Goal: Task Accomplishment & Management: Manage account settings

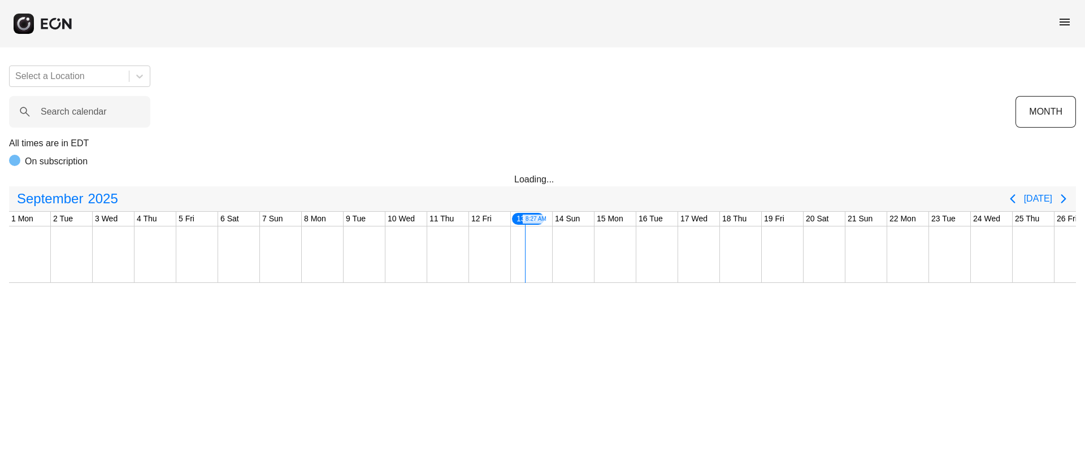
scroll to position [0, 187]
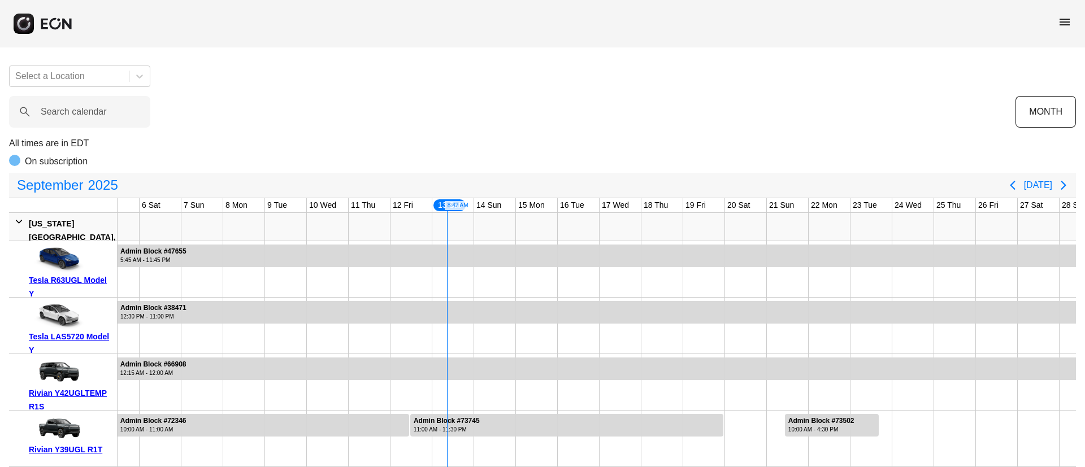
click at [1066, 23] on span "menu" at bounding box center [1065, 22] width 14 height 14
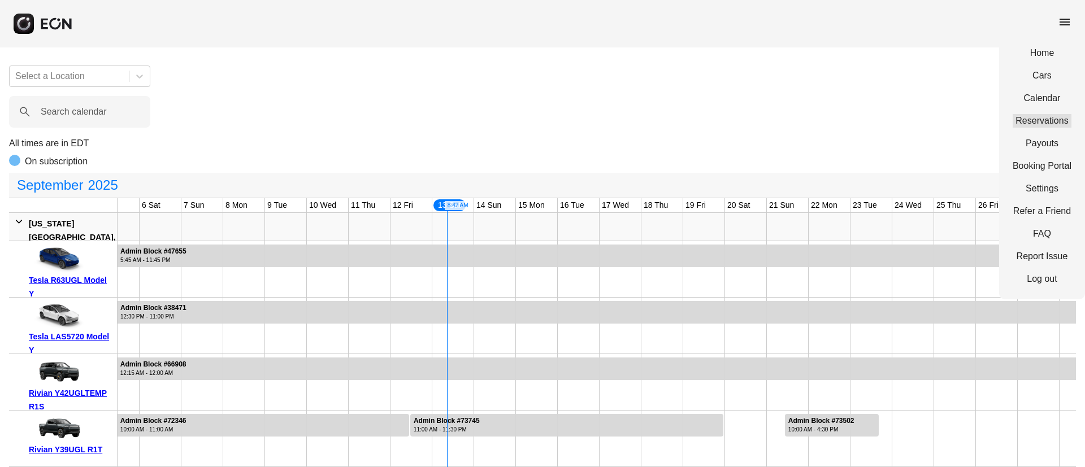
click at [1053, 117] on link "Reservations" at bounding box center [1042, 121] width 59 height 14
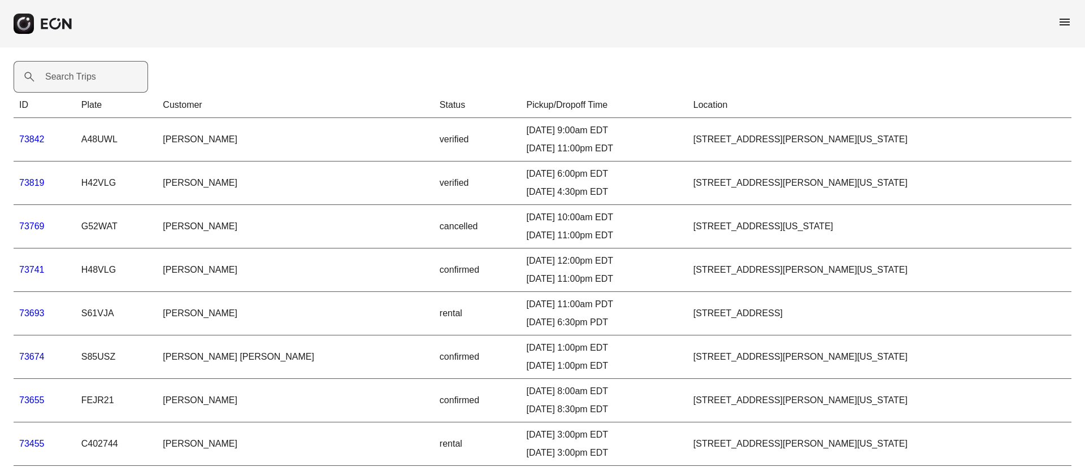
click at [58, 80] on label "Search Trips" at bounding box center [70, 77] width 51 height 14
click at [58, 80] on Trips "Search Trips" at bounding box center [81, 77] width 135 height 32
paste Trips "*****"
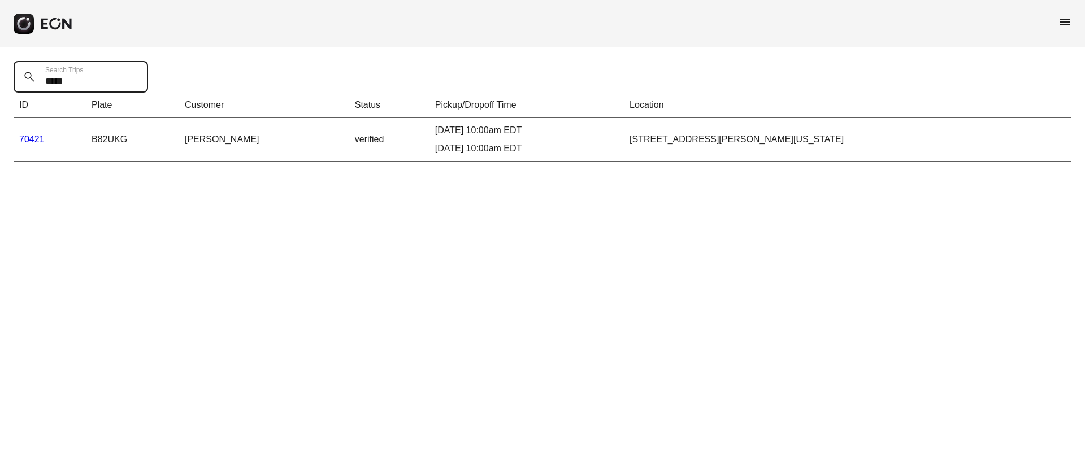
type Trips "*****"
click at [35, 140] on link "70421" at bounding box center [31, 140] width 25 height 10
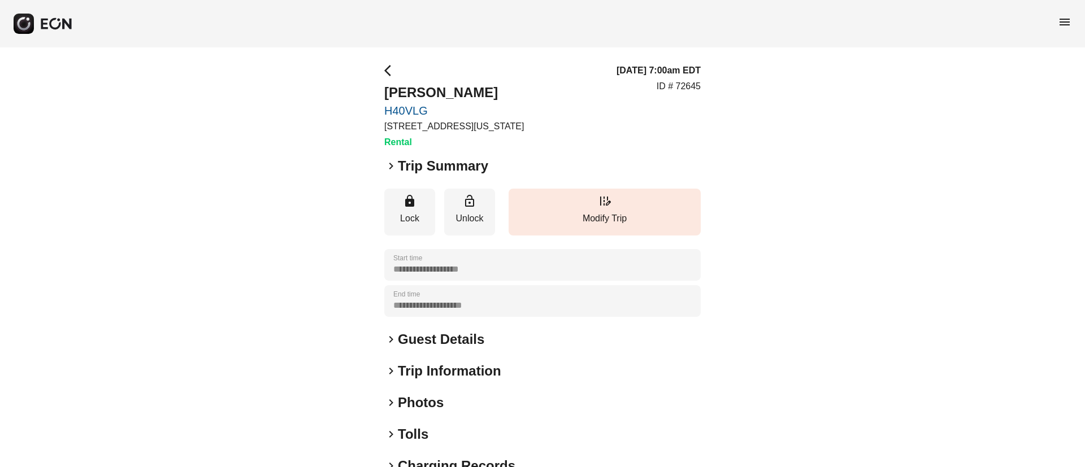
click at [824, 102] on div "**********" at bounding box center [542, 305] width 1085 height 517
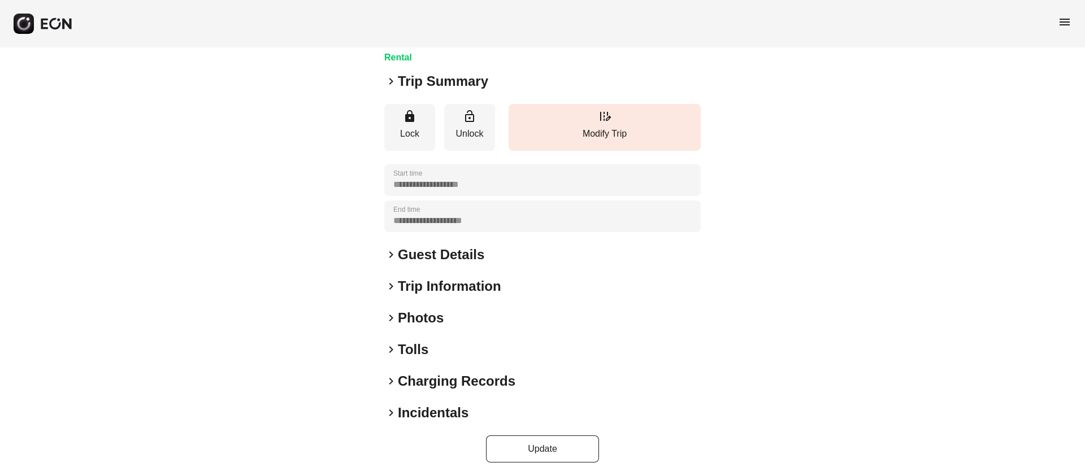
click at [482, 254] on h2 "Guest Details" at bounding box center [441, 255] width 86 height 18
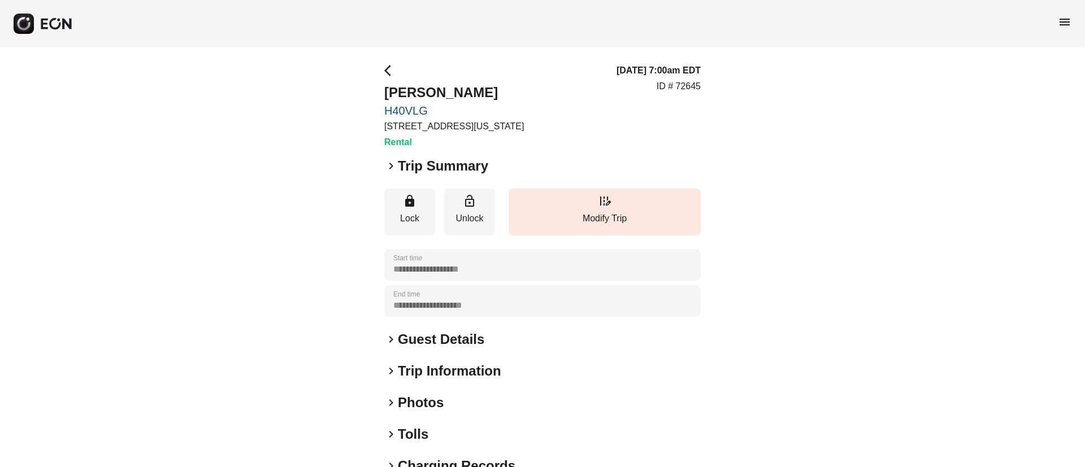
click at [446, 406] on div "keyboard_arrow_right Photos" at bounding box center [542, 403] width 317 height 18
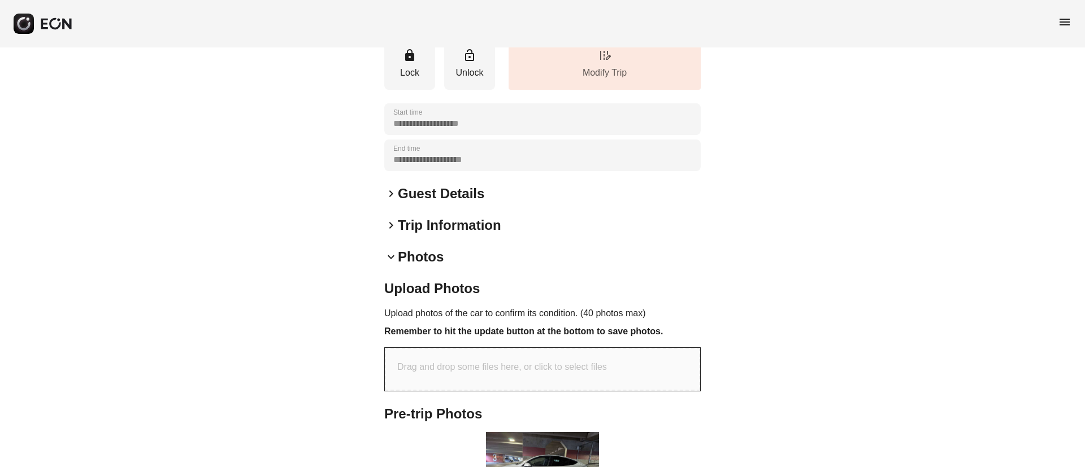
scroll to position [337, 0]
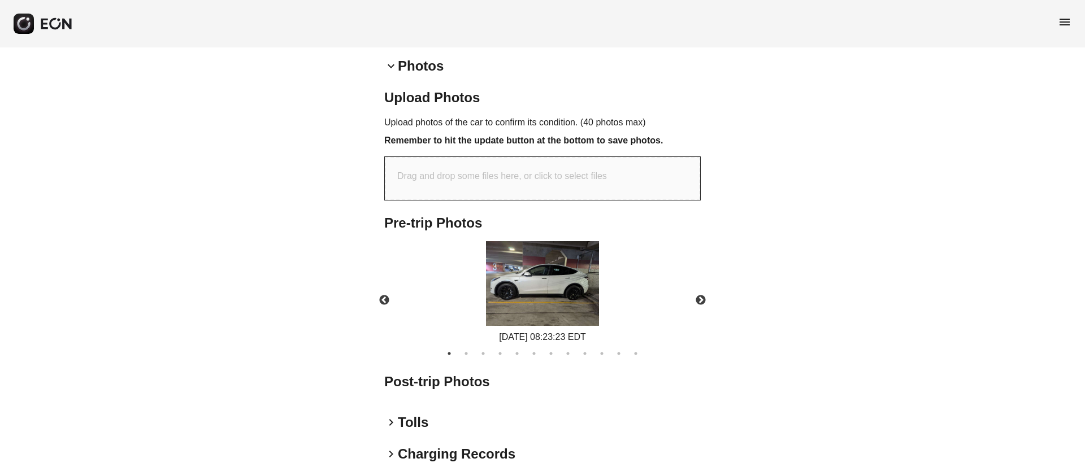
click at [553, 295] on img at bounding box center [542, 283] width 113 height 85
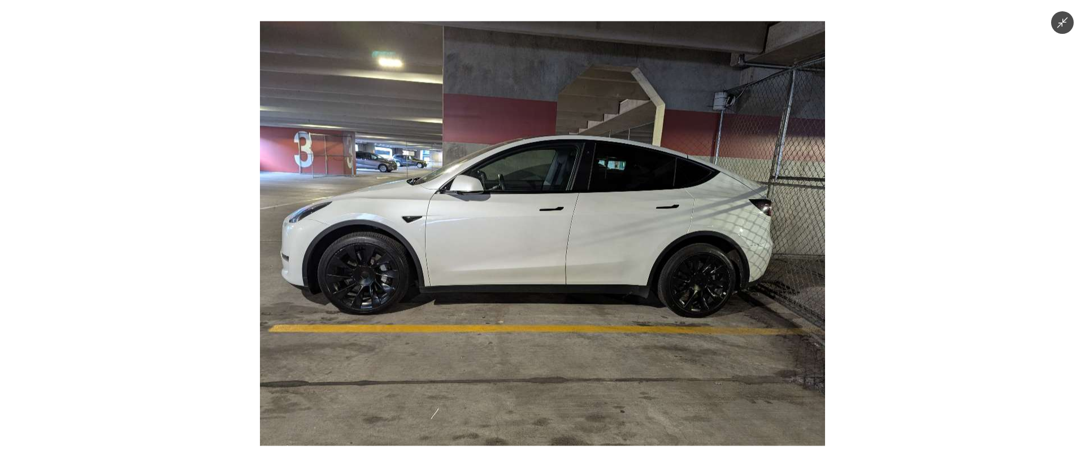
click at [553, 267] on img at bounding box center [542, 233] width 565 height 425
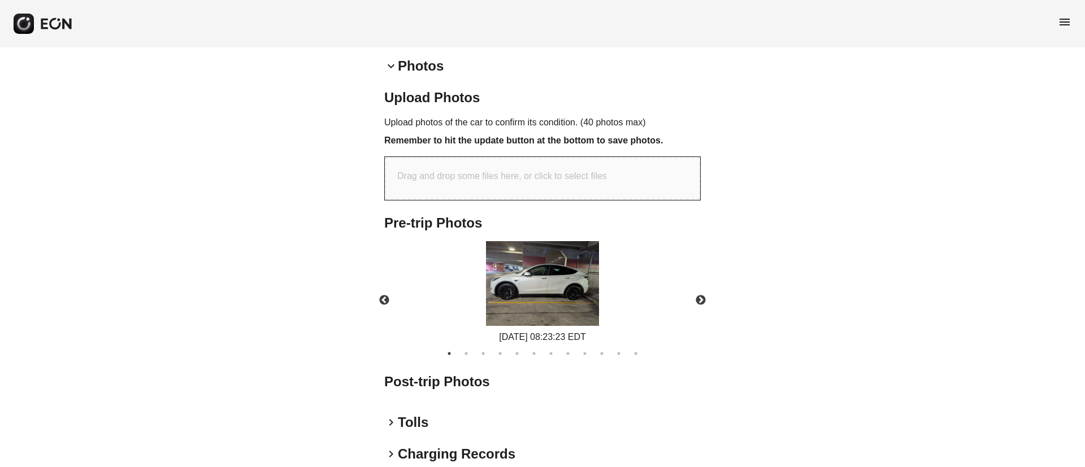
click at [553, 267] on img at bounding box center [542, 283] width 113 height 85
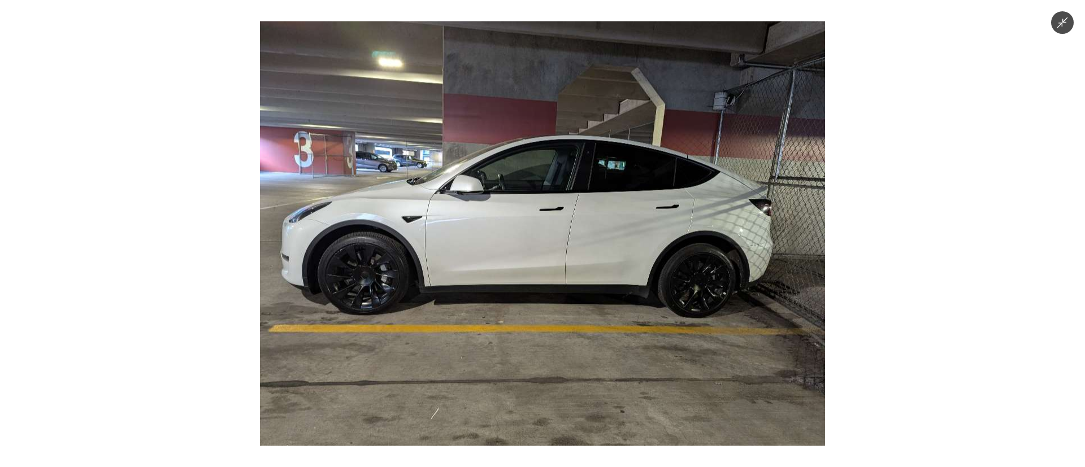
click at [553, 267] on img at bounding box center [542, 233] width 565 height 425
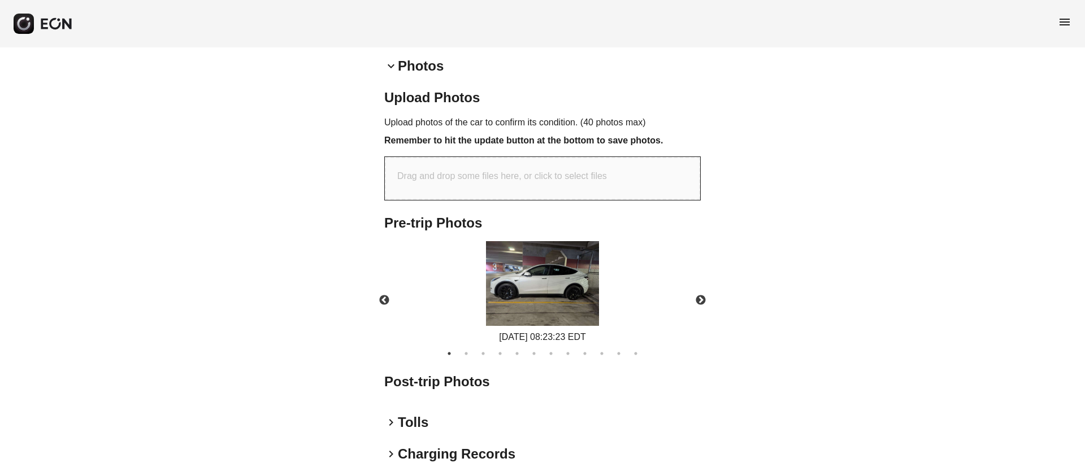
click at [553, 267] on img at bounding box center [542, 283] width 113 height 85
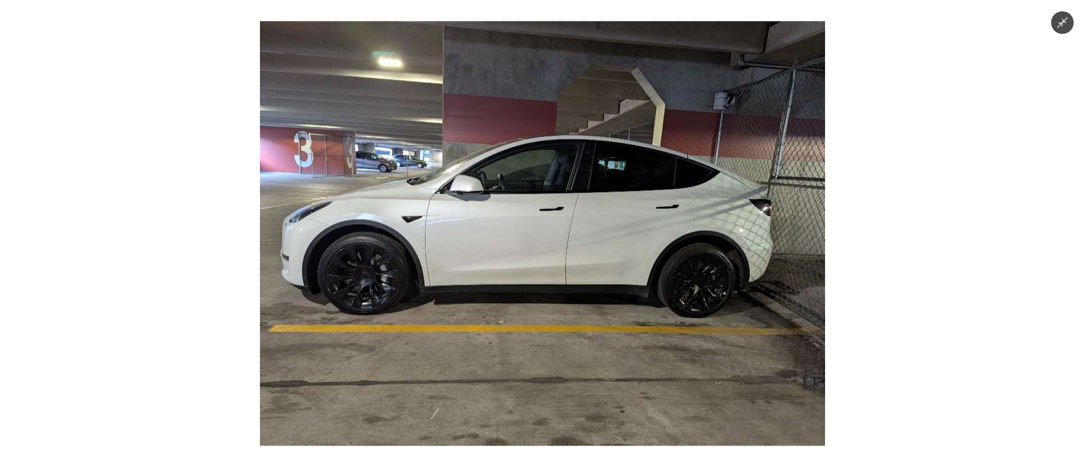
click at [553, 267] on img at bounding box center [542, 233] width 565 height 425
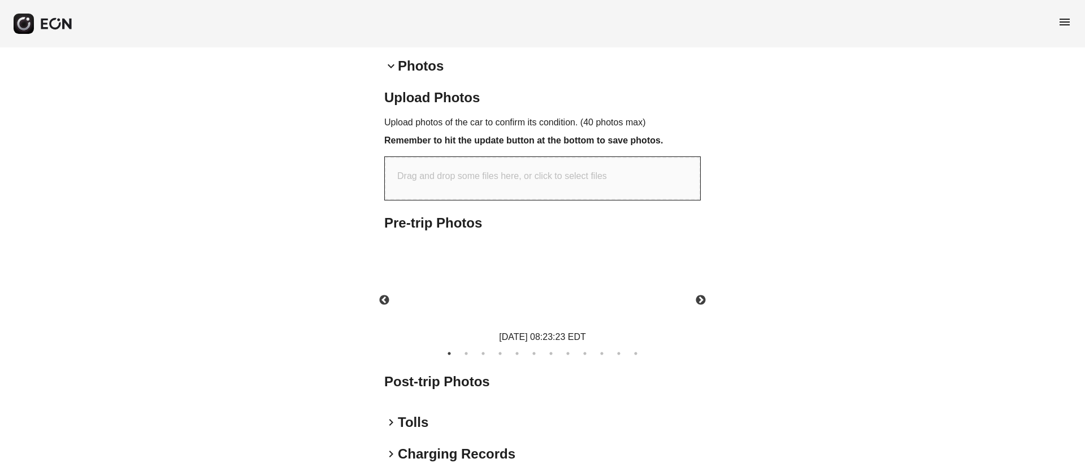
click at [553, 267] on img at bounding box center [542, 283] width 113 height 85
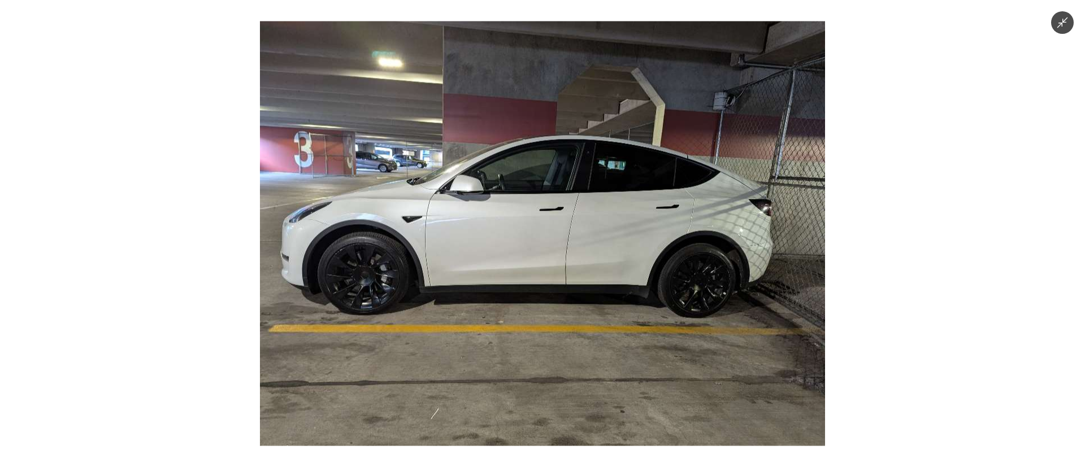
click at [553, 267] on img at bounding box center [542, 233] width 565 height 425
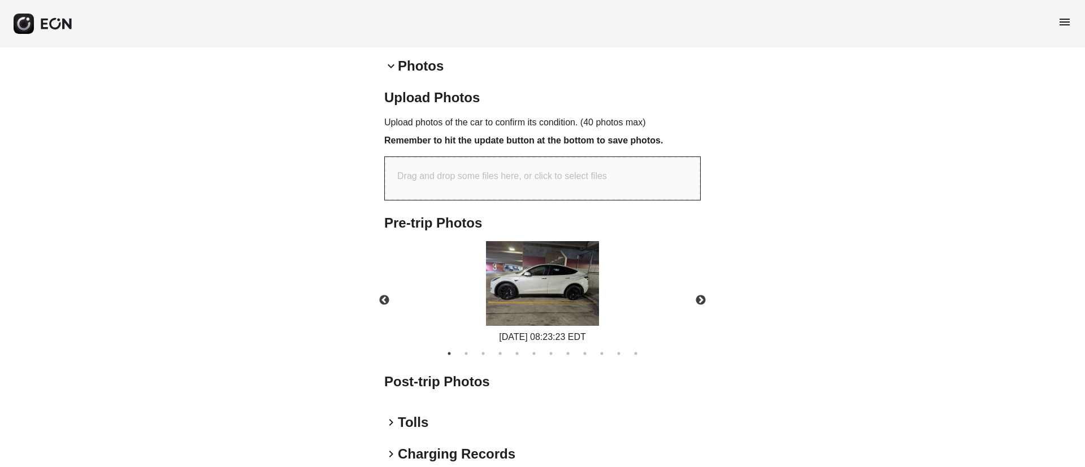
click at [553, 267] on img at bounding box center [542, 283] width 113 height 85
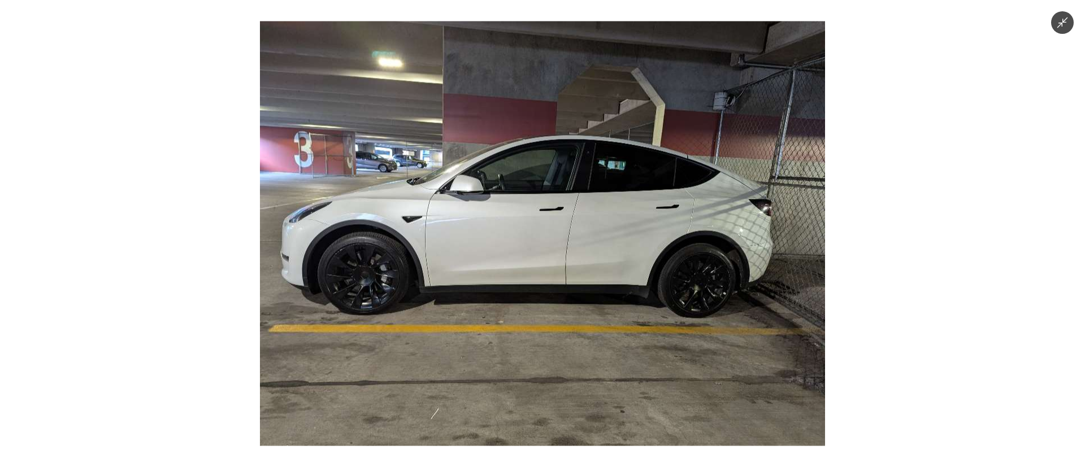
click at [553, 267] on img at bounding box center [542, 233] width 565 height 425
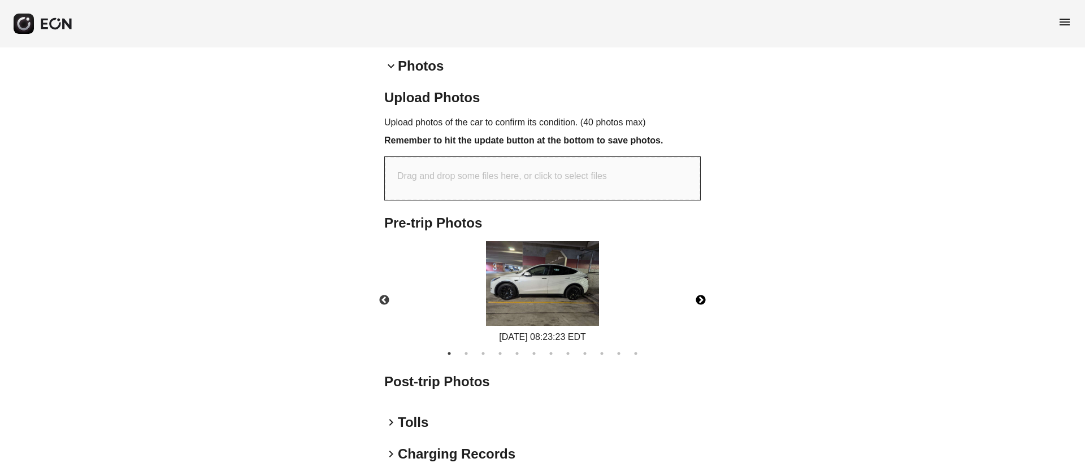
click at [708, 293] on button "Next" at bounding box center [701, 301] width 40 height 40
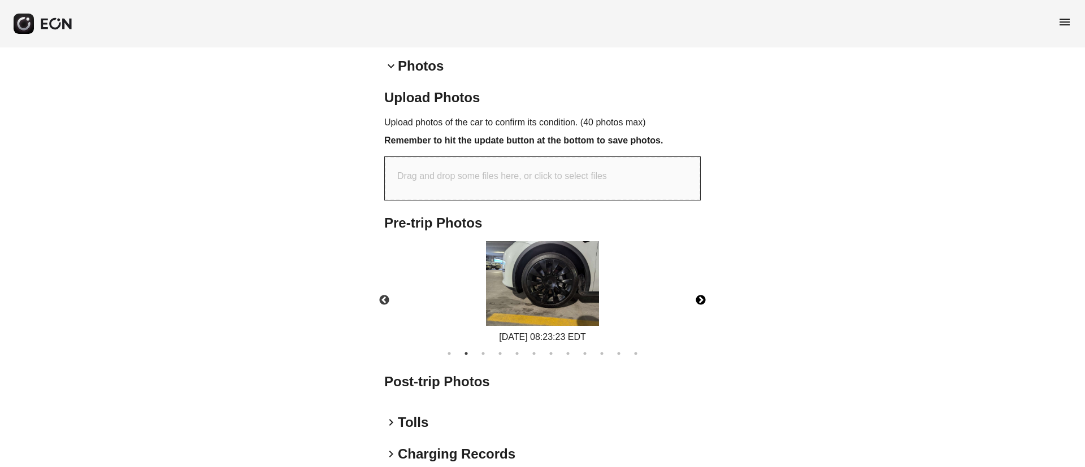
click at [552, 280] on img at bounding box center [542, 283] width 113 height 85
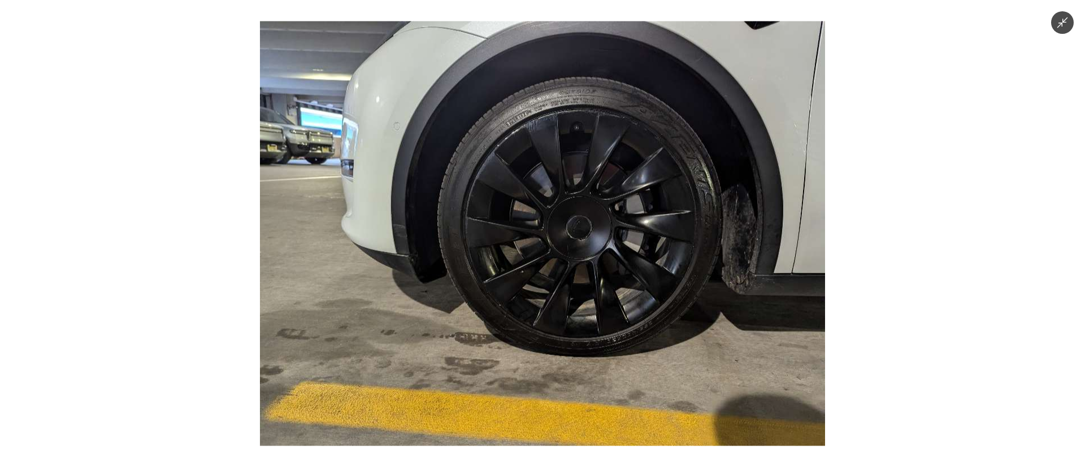
click at [552, 280] on img at bounding box center [542, 233] width 565 height 425
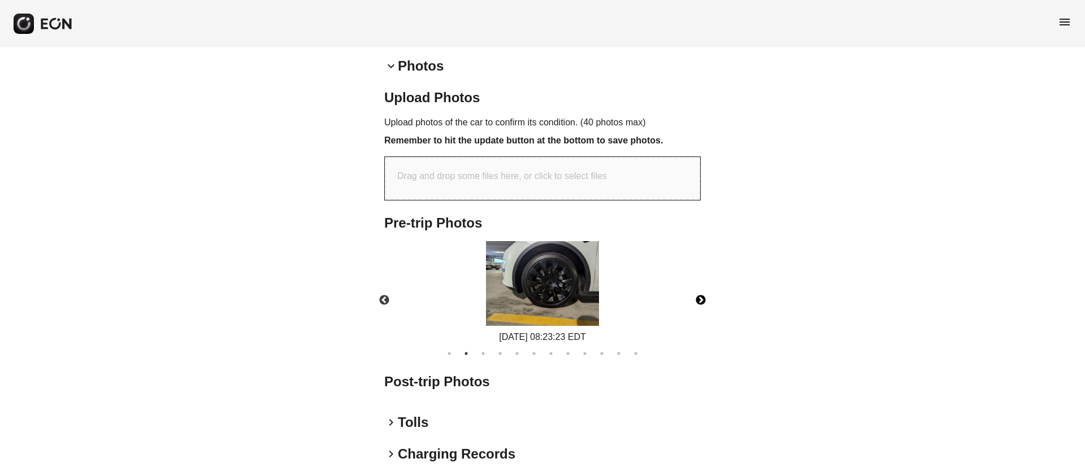
click at [552, 280] on img at bounding box center [542, 283] width 113 height 85
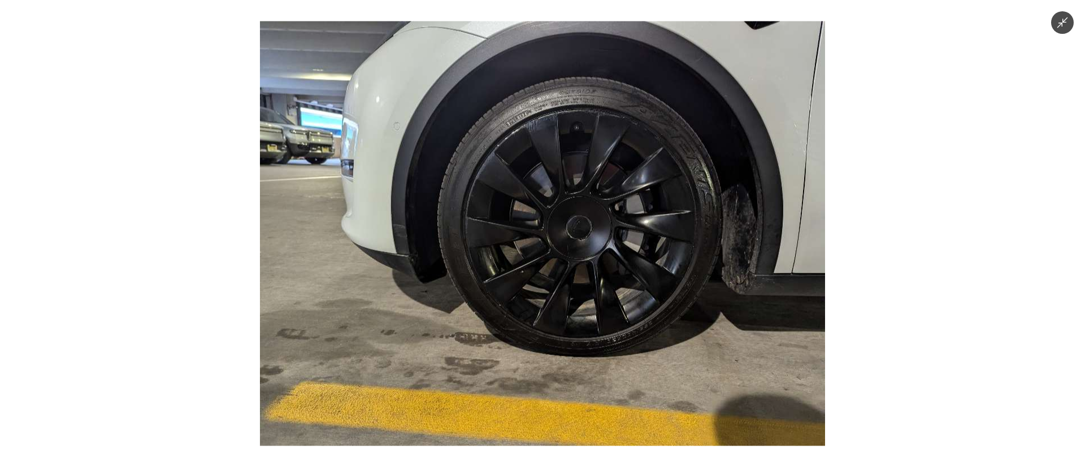
click at [552, 280] on img at bounding box center [542, 233] width 565 height 425
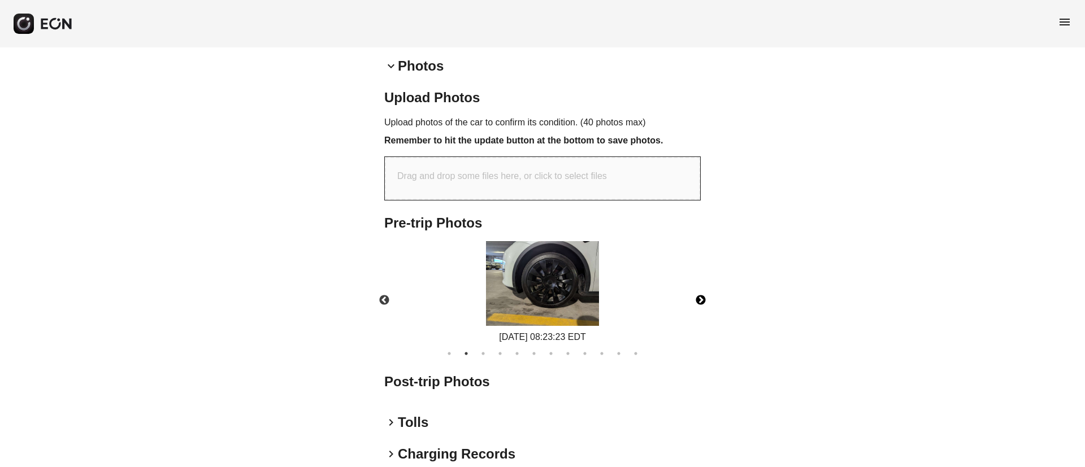
click at [703, 304] on button "Next" at bounding box center [701, 301] width 40 height 40
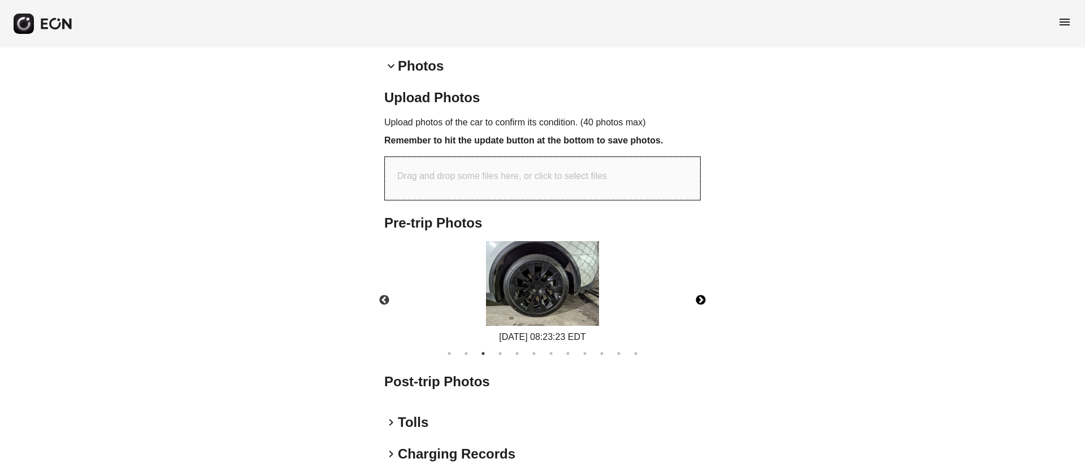
click at [702, 301] on button "Next" at bounding box center [701, 301] width 40 height 40
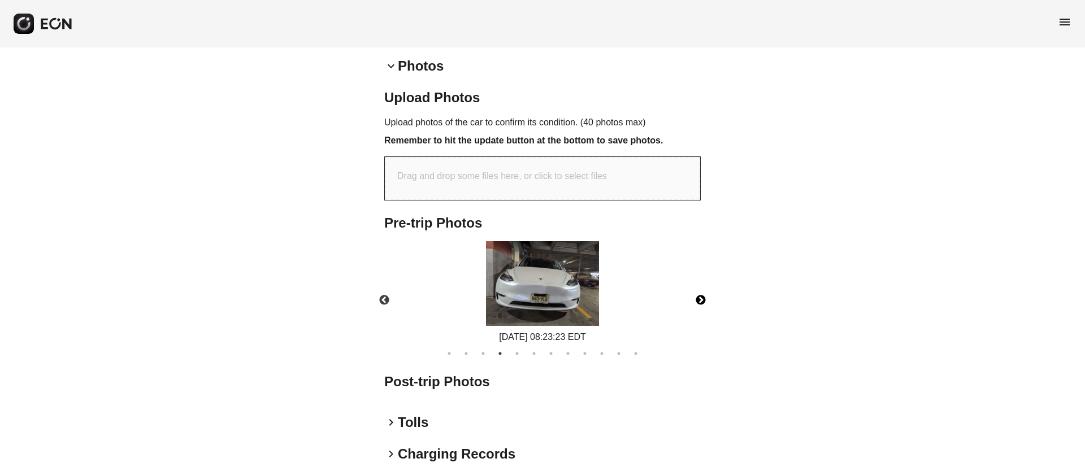
click at [585, 293] on img at bounding box center [542, 283] width 113 height 85
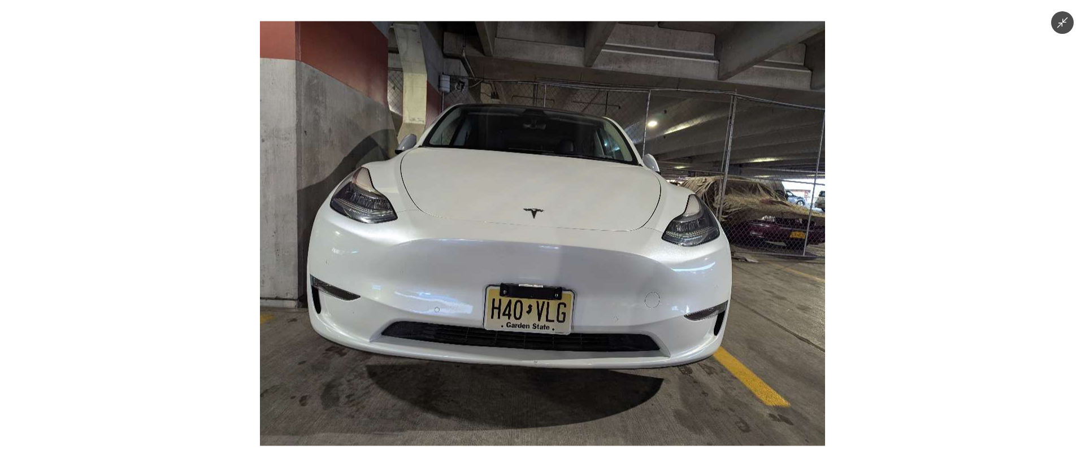
click at [585, 293] on img at bounding box center [542, 233] width 565 height 425
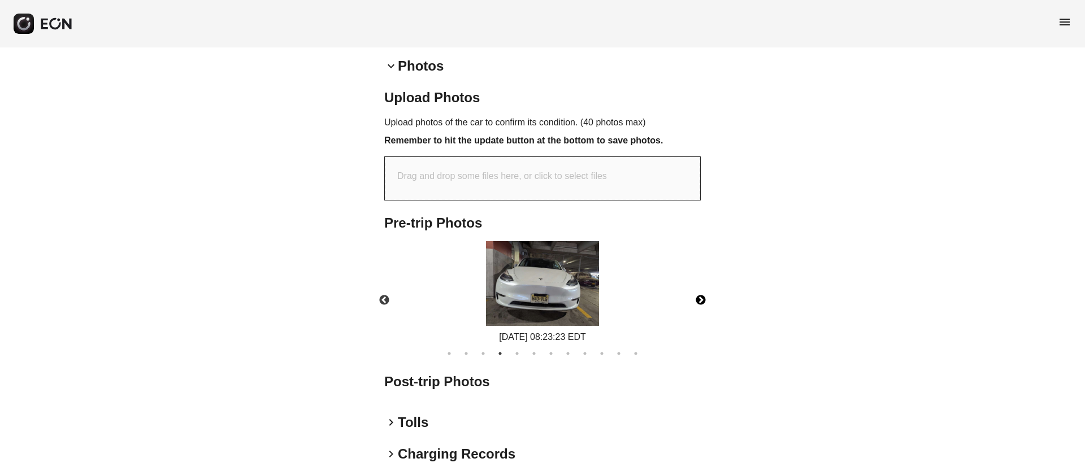
click at [585, 293] on img at bounding box center [542, 283] width 113 height 85
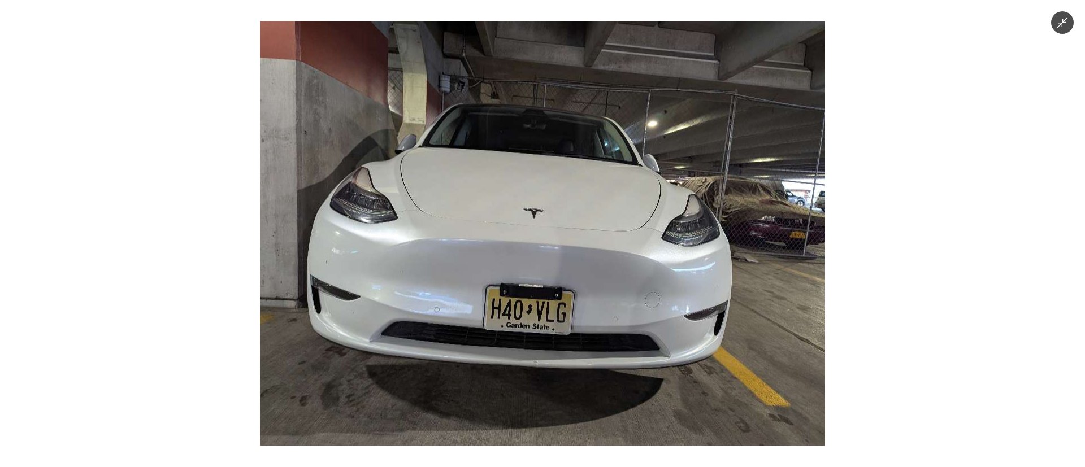
click at [585, 293] on img at bounding box center [542, 233] width 565 height 425
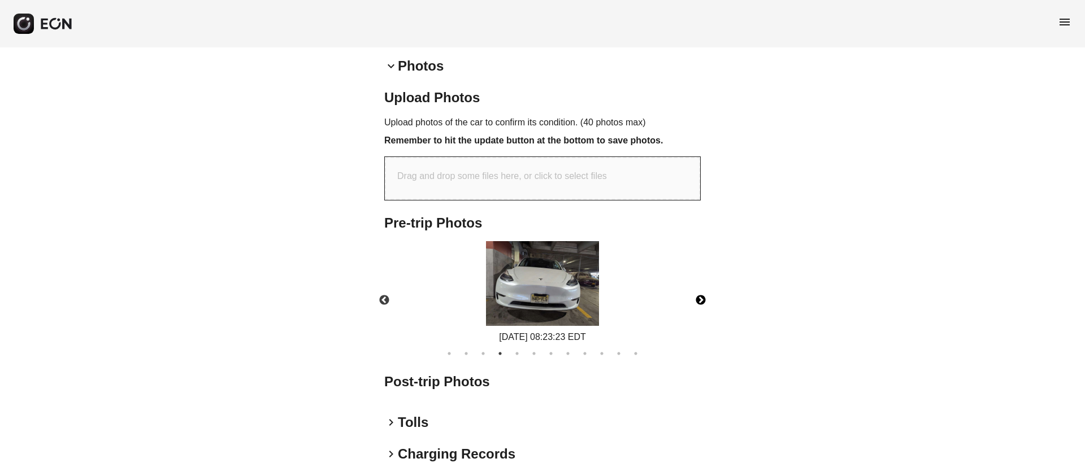
click at [699, 300] on button "Next" at bounding box center [701, 301] width 40 height 40
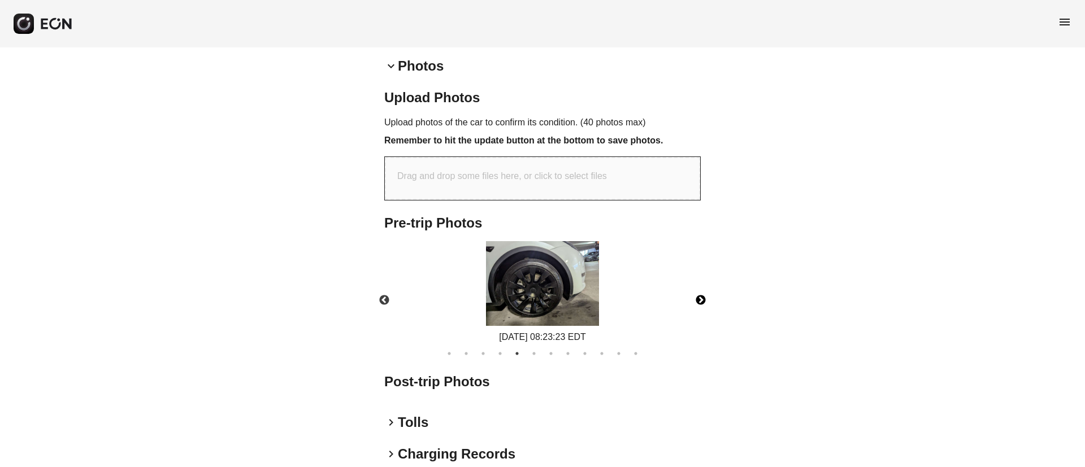
click at [699, 300] on button "Next" at bounding box center [701, 301] width 40 height 40
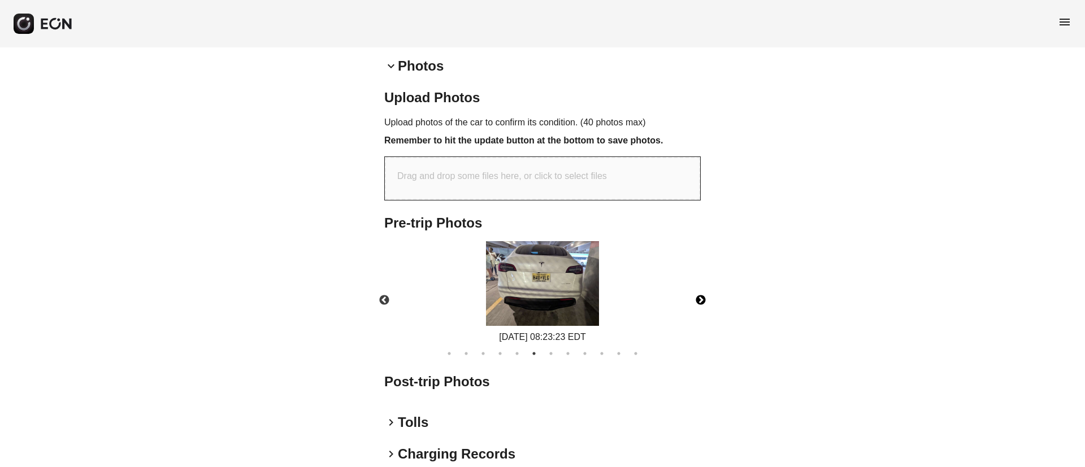
click at [489, 264] on img at bounding box center [542, 283] width 113 height 85
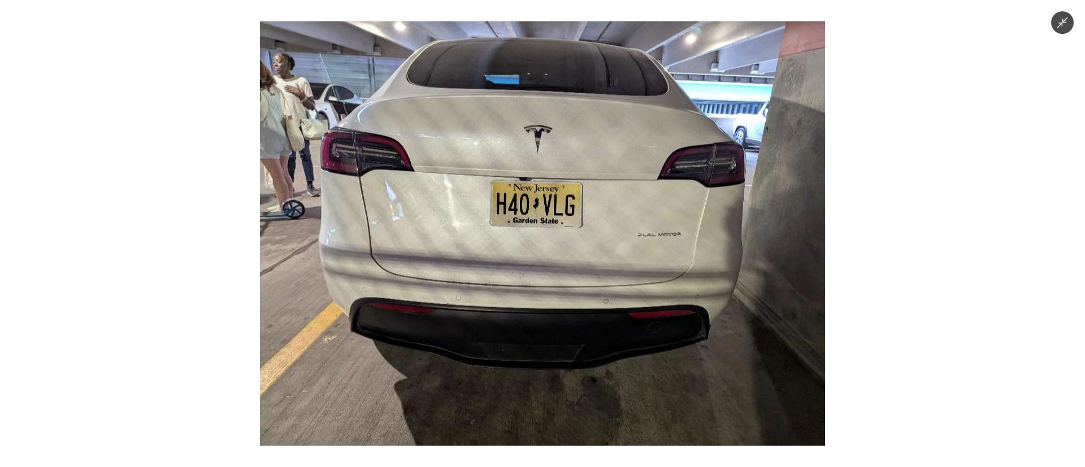
click at [489, 263] on img at bounding box center [542, 233] width 565 height 425
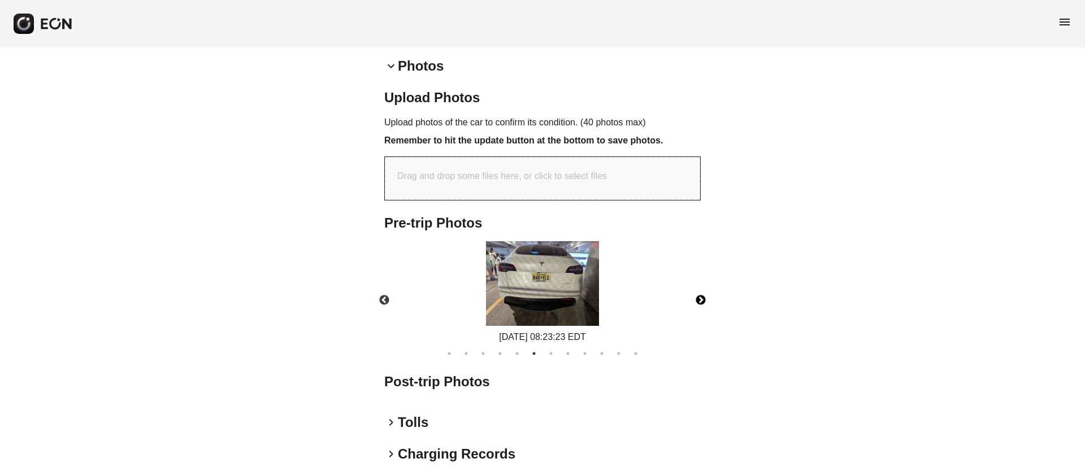
click at [494, 259] on img at bounding box center [542, 283] width 113 height 85
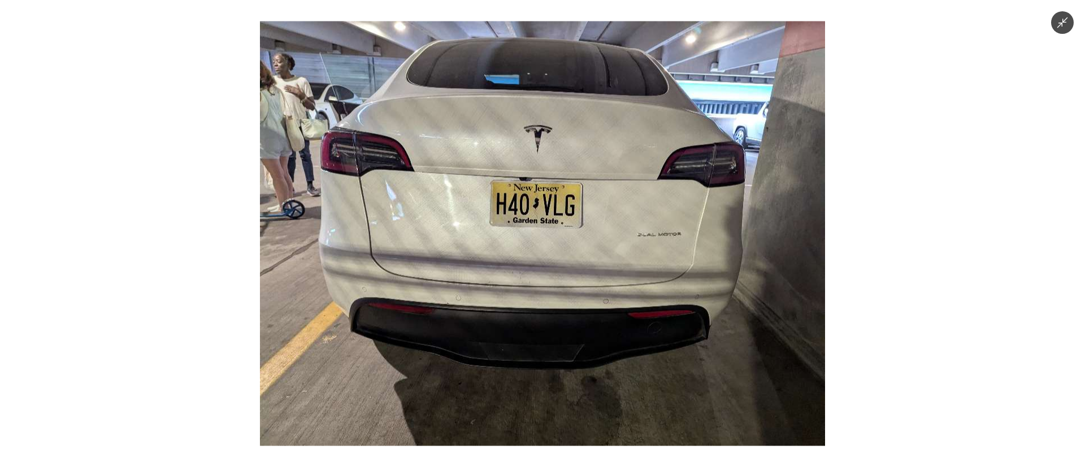
click at [530, 189] on img at bounding box center [542, 233] width 565 height 425
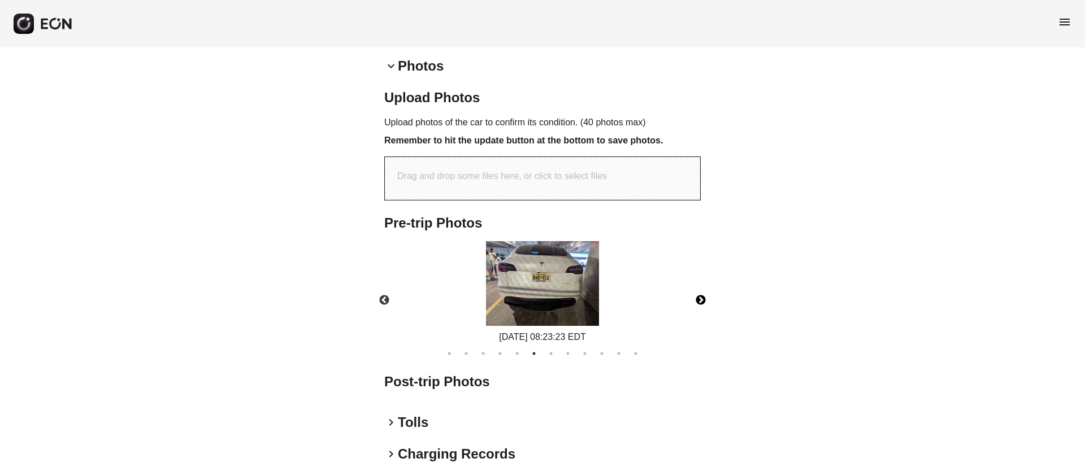
scroll to position [422, 0]
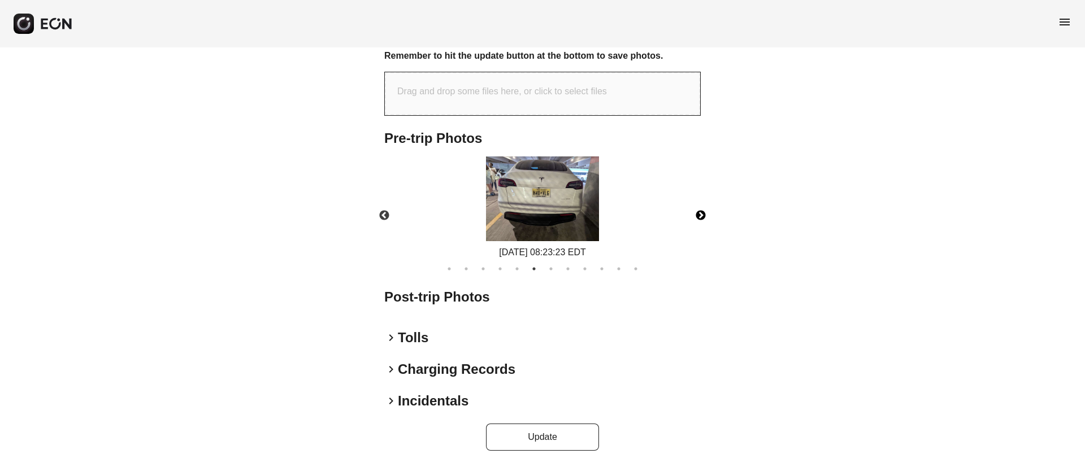
click at [703, 217] on button "Next" at bounding box center [701, 216] width 40 height 40
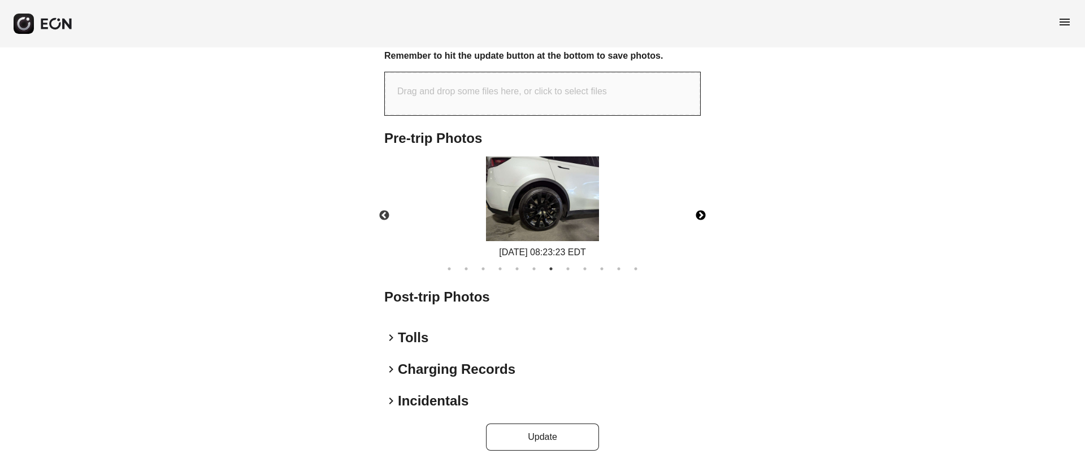
click at [699, 217] on button "Next" at bounding box center [701, 216] width 40 height 40
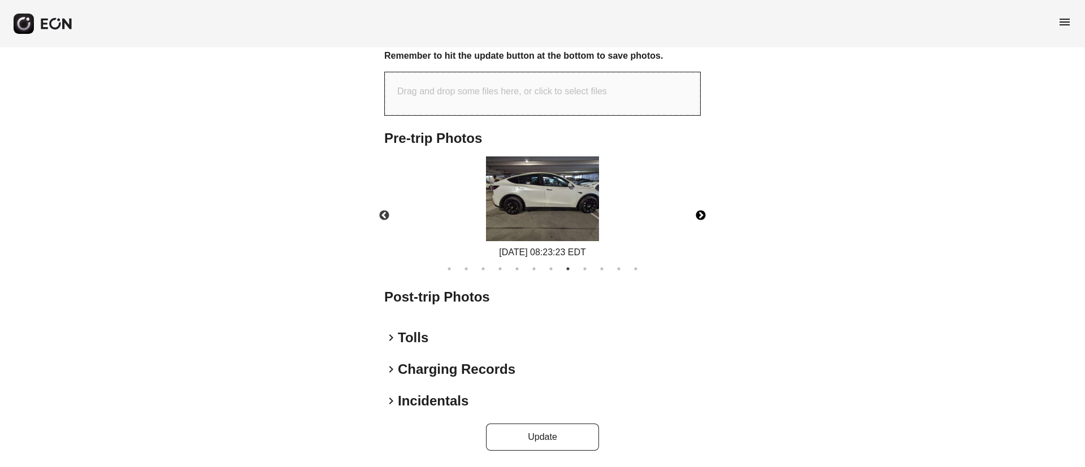
click at [699, 217] on button "Next" at bounding box center [701, 216] width 40 height 40
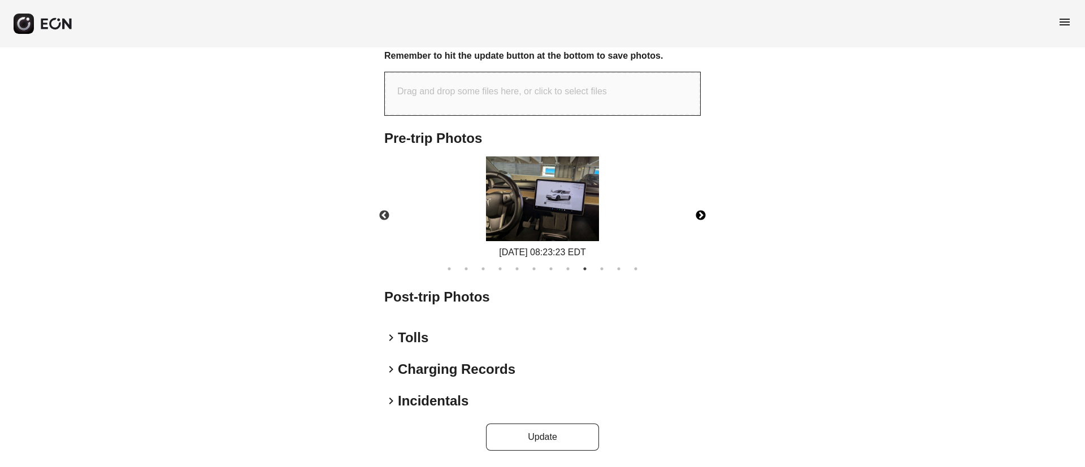
click at [537, 211] on img at bounding box center [542, 199] width 113 height 85
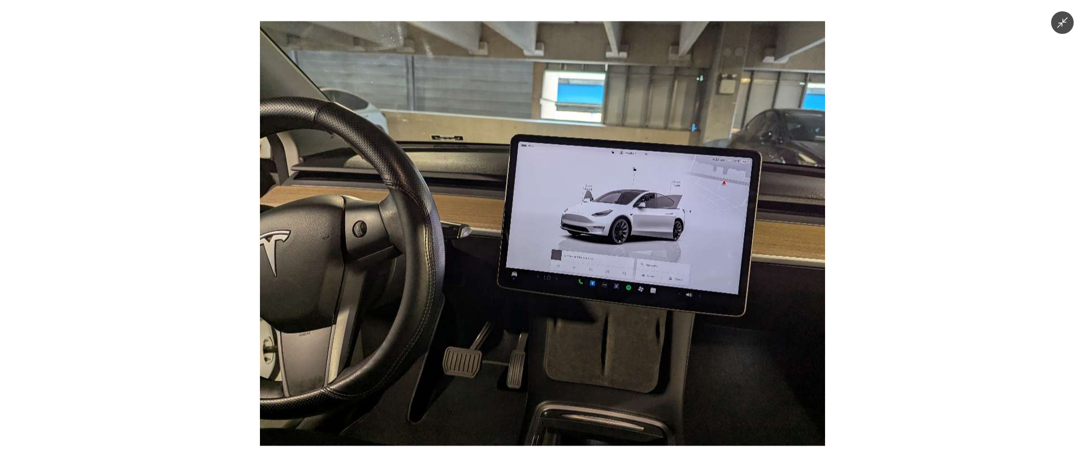
click at [537, 211] on img at bounding box center [542, 233] width 565 height 425
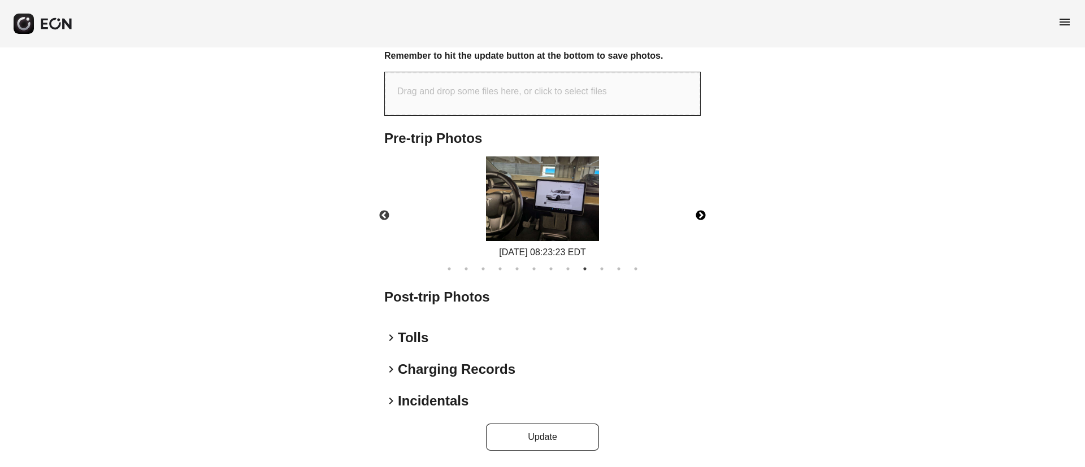
click at [699, 218] on button "Next" at bounding box center [701, 216] width 40 height 40
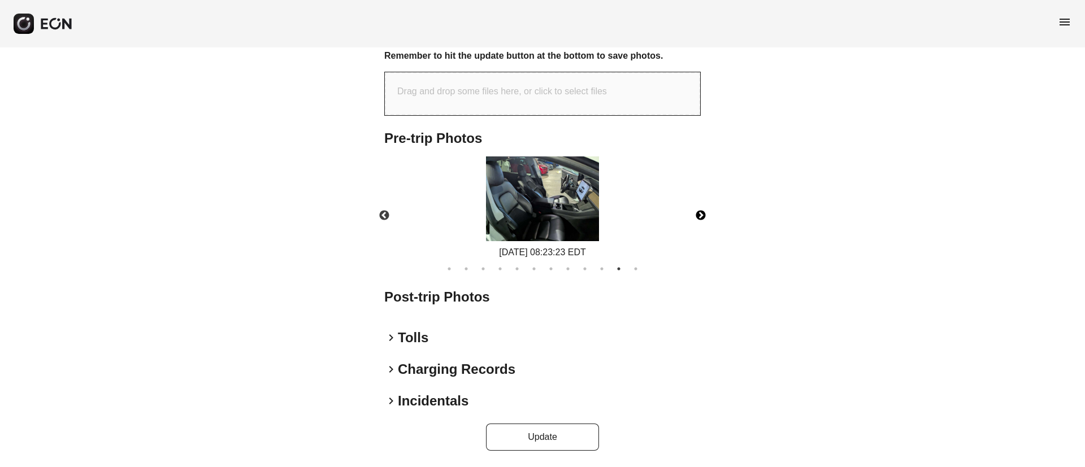
click at [564, 205] on img at bounding box center [542, 199] width 113 height 85
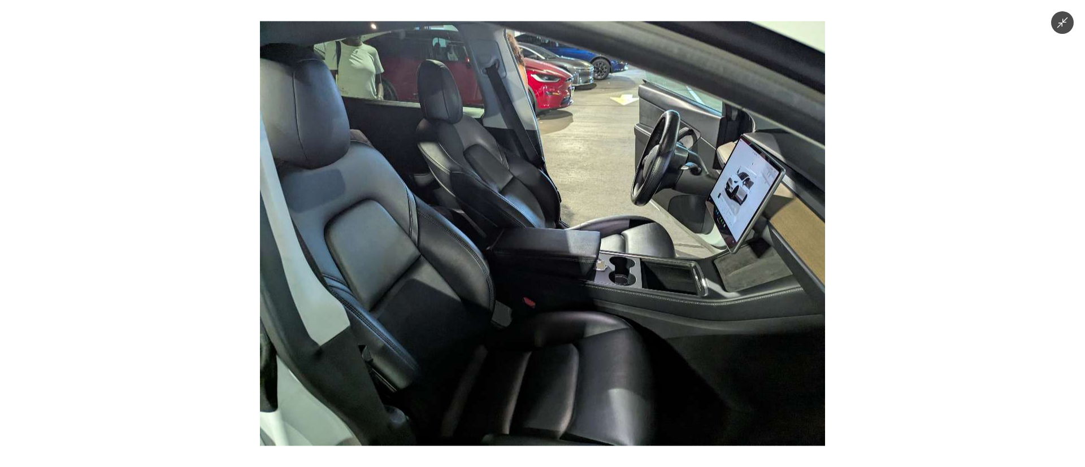
click at [564, 205] on img at bounding box center [542, 233] width 565 height 425
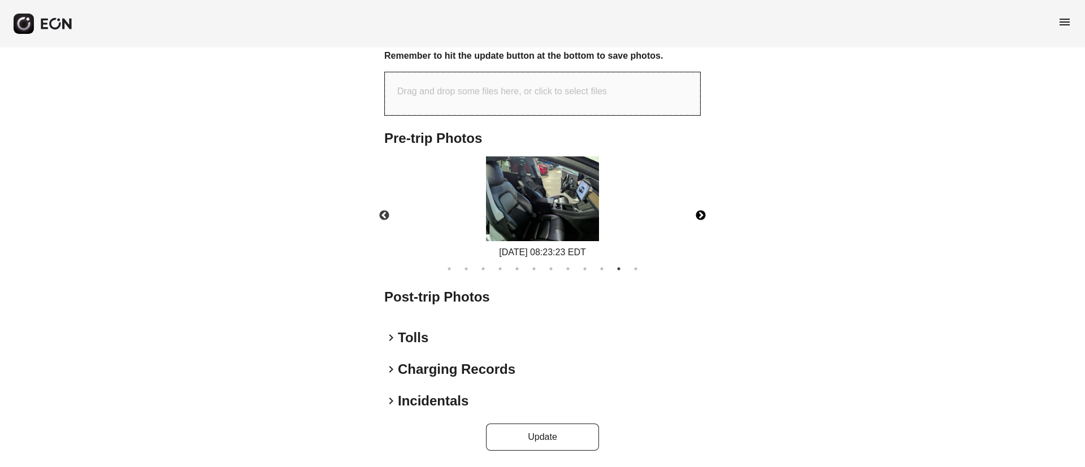
click at [564, 205] on img at bounding box center [542, 199] width 113 height 85
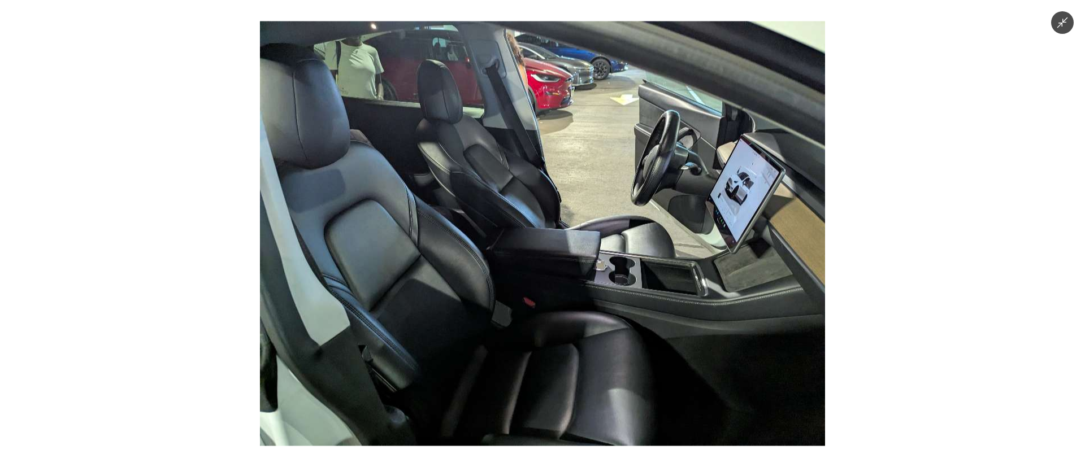
click at [564, 205] on img at bounding box center [542, 233] width 565 height 425
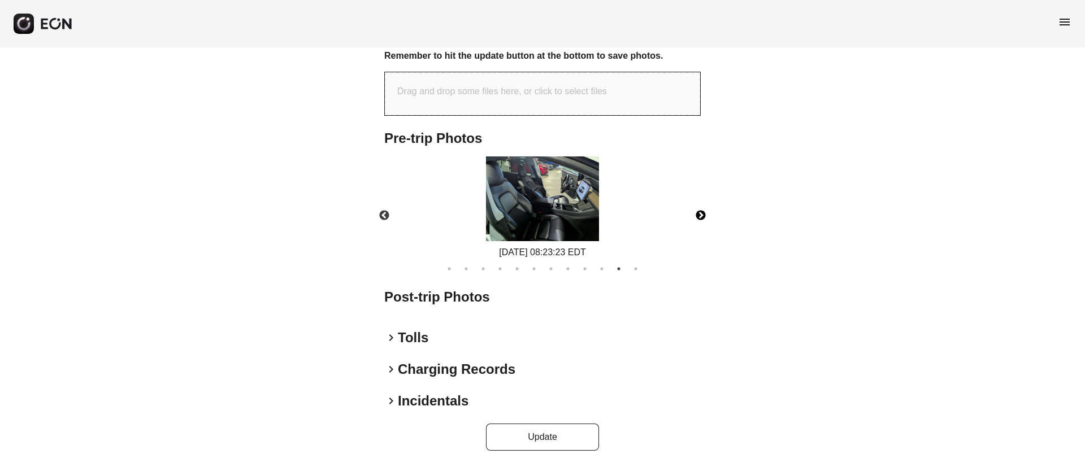
click at [702, 217] on button "Next" at bounding box center [701, 216] width 40 height 40
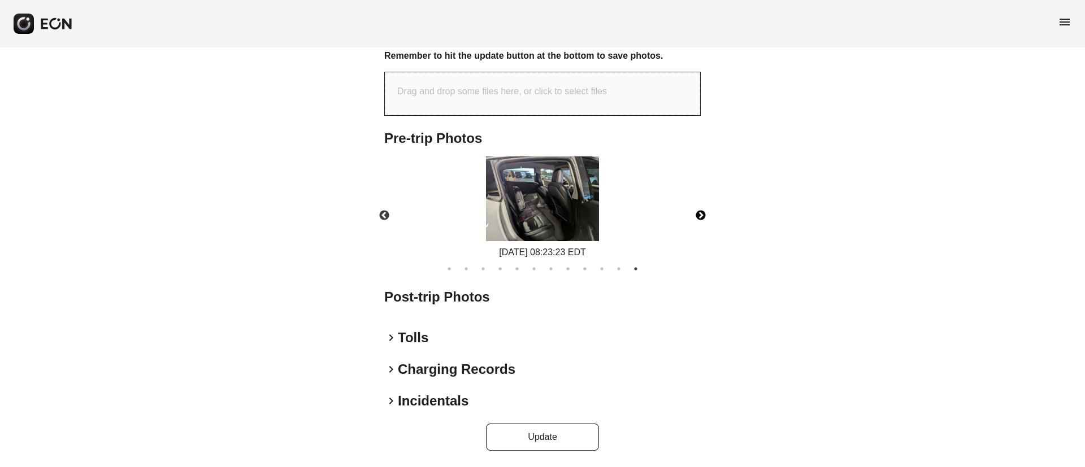
click at [560, 203] on img at bounding box center [542, 199] width 113 height 85
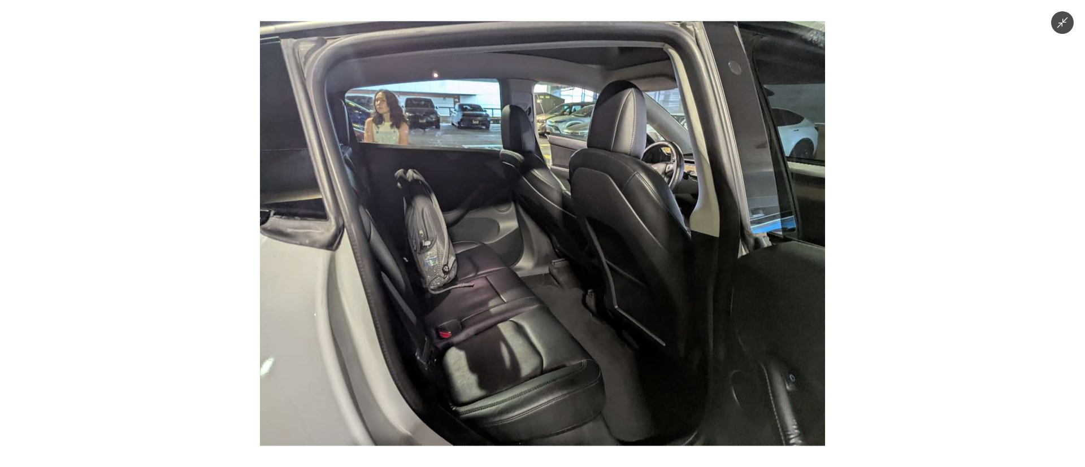
click at [413, 157] on img at bounding box center [542, 233] width 565 height 425
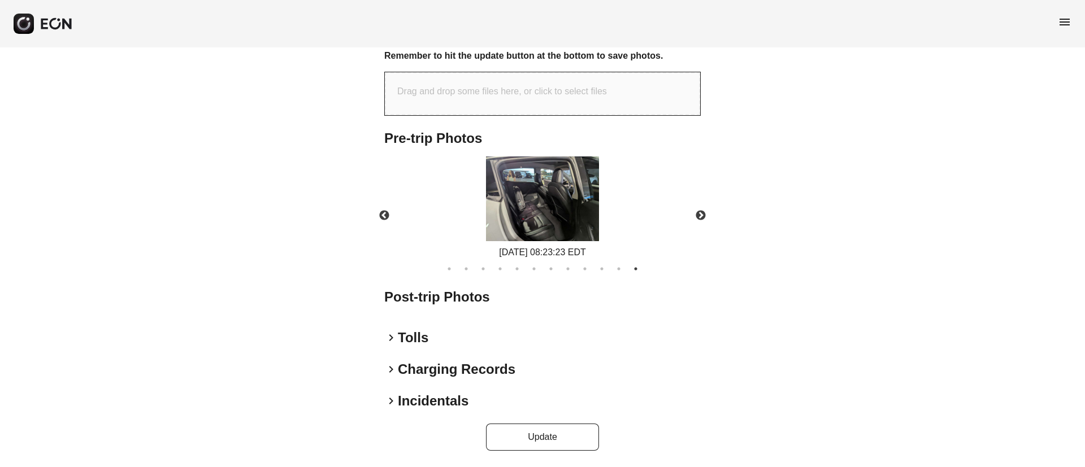
drag, startPoint x: 483, startPoint y: 165, endPoint x: 500, endPoint y: 171, distance: 18.1
click at [484, 164] on div "09/13/2025 08:23:23 EDT" at bounding box center [542, 208] width 124 height 103
click at [512, 182] on img at bounding box center [542, 199] width 113 height 85
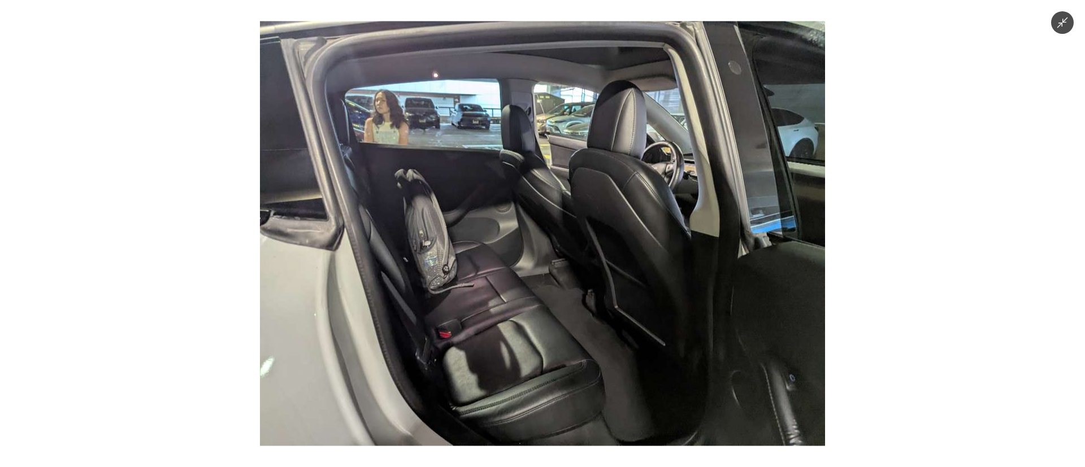
click at [570, 280] on img at bounding box center [542, 233] width 565 height 425
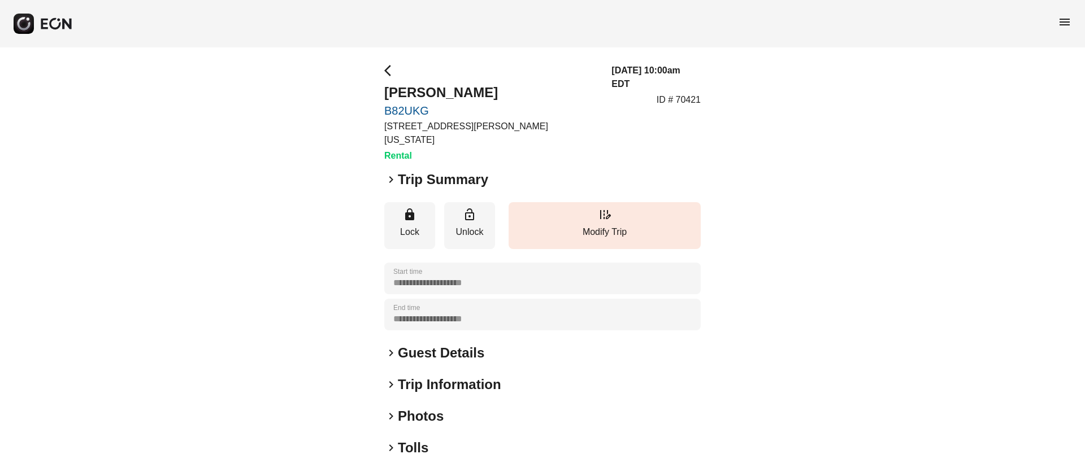
click at [434, 344] on h2 "Guest Details" at bounding box center [441, 353] width 86 height 18
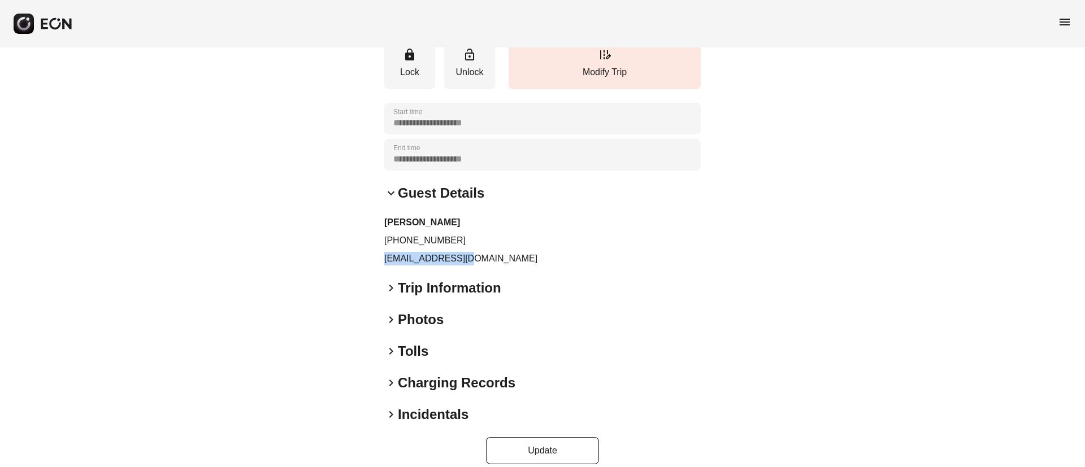
drag, startPoint x: 381, startPoint y: 244, endPoint x: 487, endPoint y: 249, distance: 106.4
click at [487, 249] on div "**********" at bounding box center [542, 185] width 1085 height 594
copy p "[EMAIL_ADDRESS][DOMAIN_NAME]"
drag, startPoint x: 396, startPoint y: 226, endPoint x: 467, endPoint y: 231, distance: 71.9
click at [467, 234] on p "[PHONE_NUMBER]" at bounding box center [542, 241] width 317 height 14
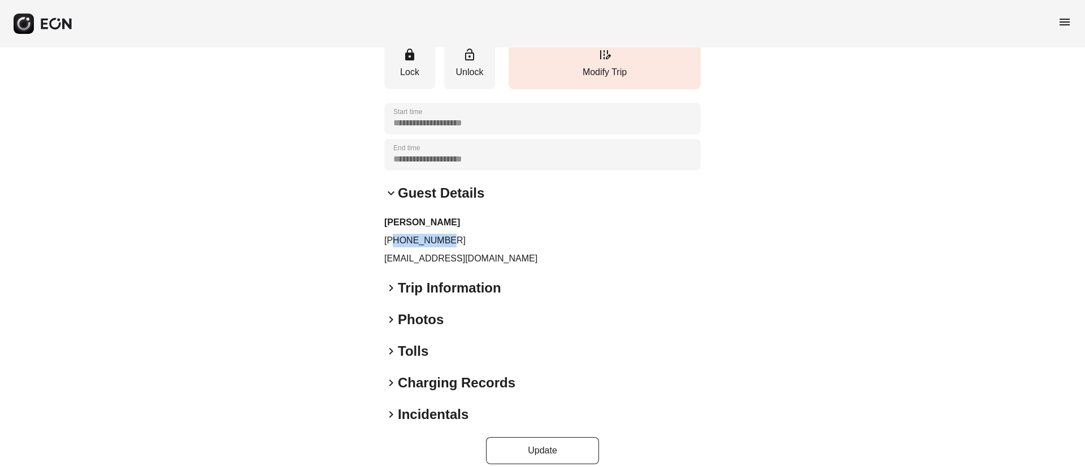
copy p "6096516629"
click at [539, 252] on p "[EMAIL_ADDRESS][DOMAIN_NAME]" at bounding box center [542, 259] width 317 height 14
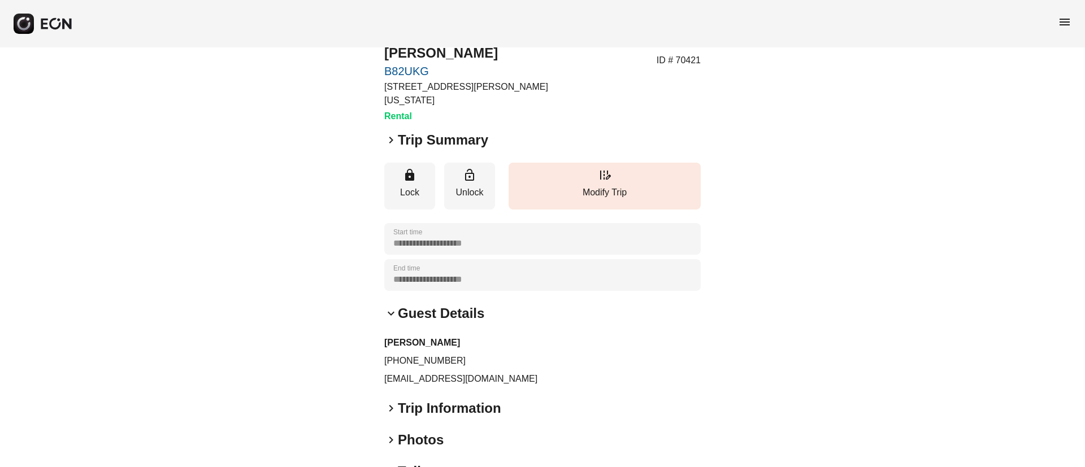
scroll to position [0, 0]
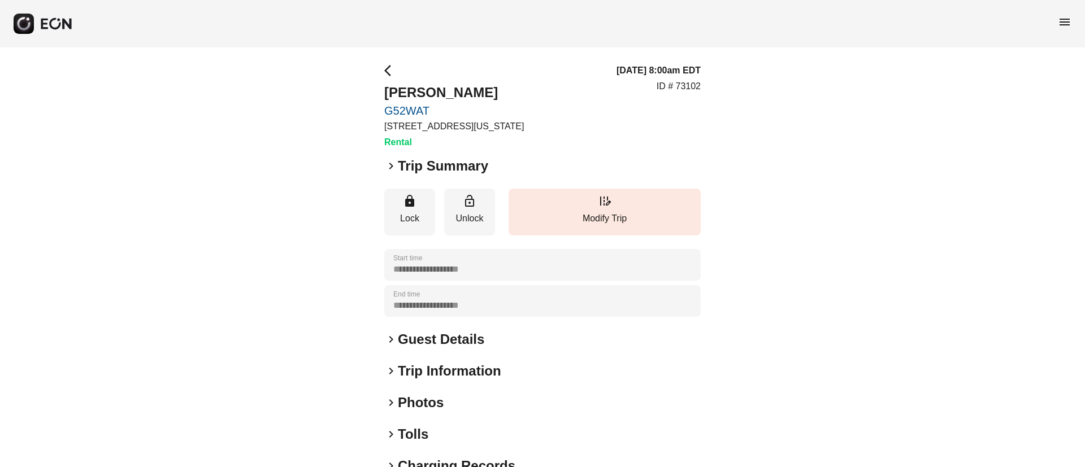
click at [475, 399] on div "keyboard_arrow_right Photos" at bounding box center [542, 403] width 317 height 18
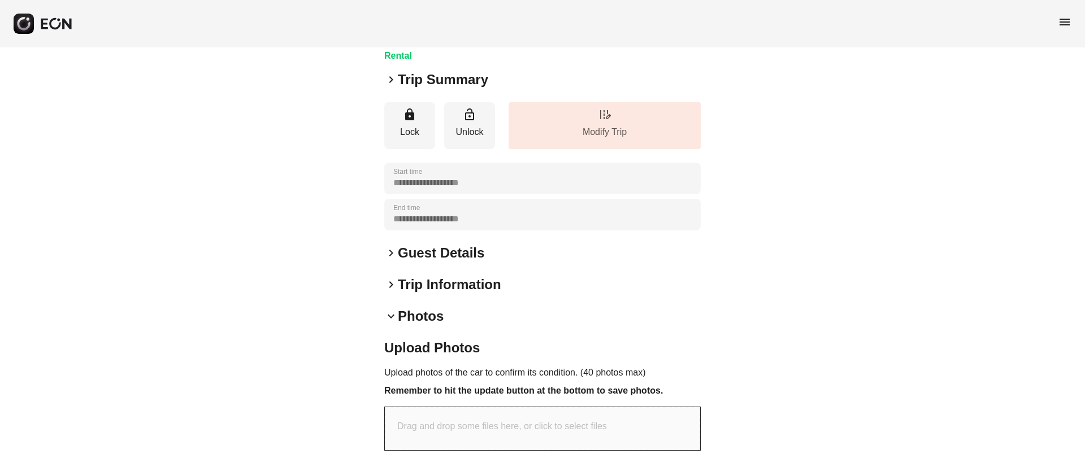
scroll to position [337, 0]
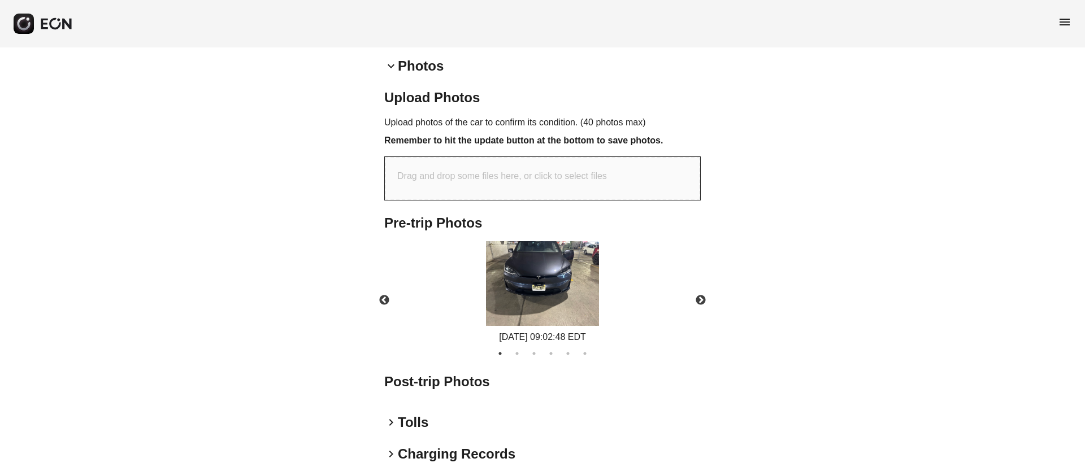
click at [581, 299] on img at bounding box center [542, 283] width 113 height 85
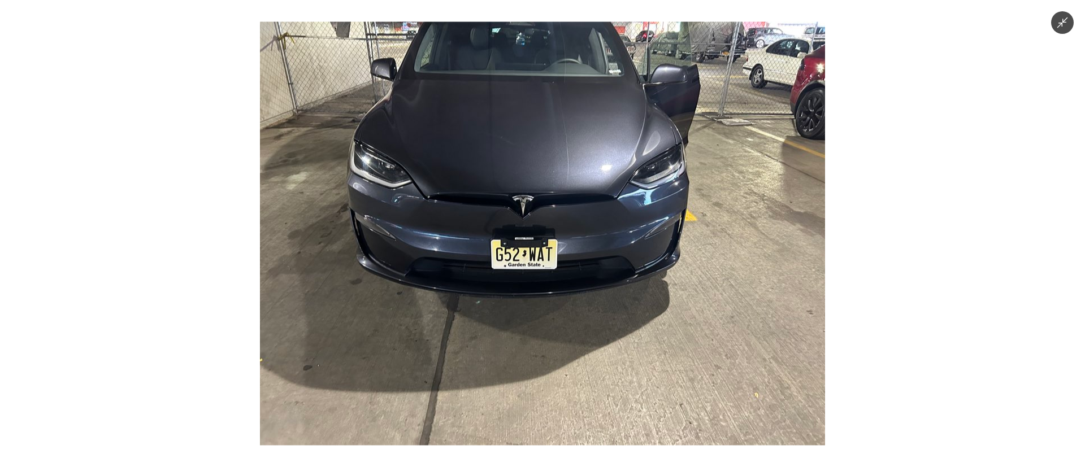
click at [581, 299] on img at bounding box center [542, 234] width 565 height 424
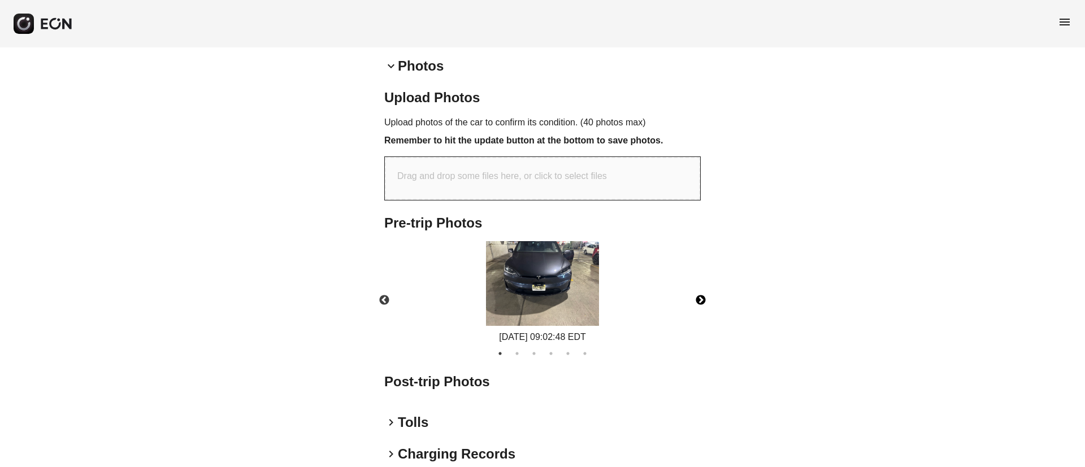
click at [705, 305] on button "Next" at bounding box center [701, 301] width 40 height 40
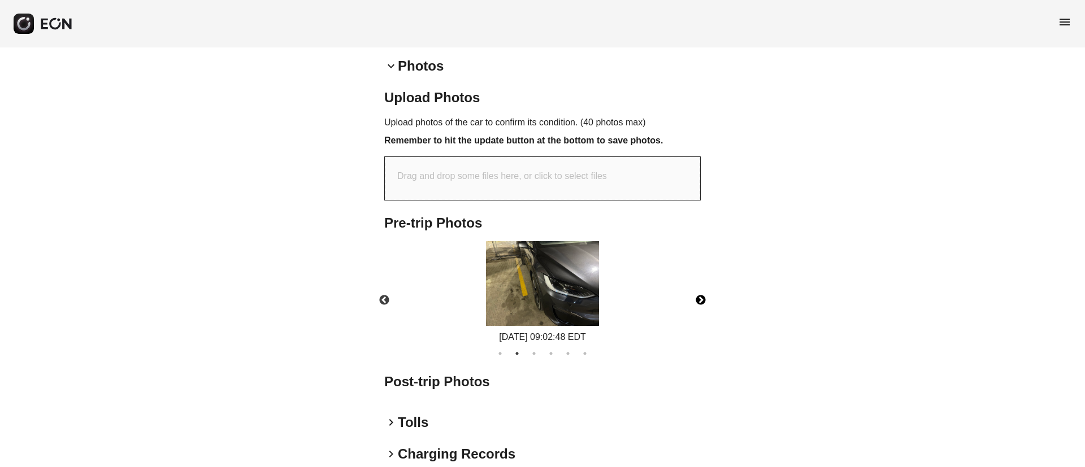
click at [702, 302] on button "Next" at bounding box center [701, 301] width 40 height 40
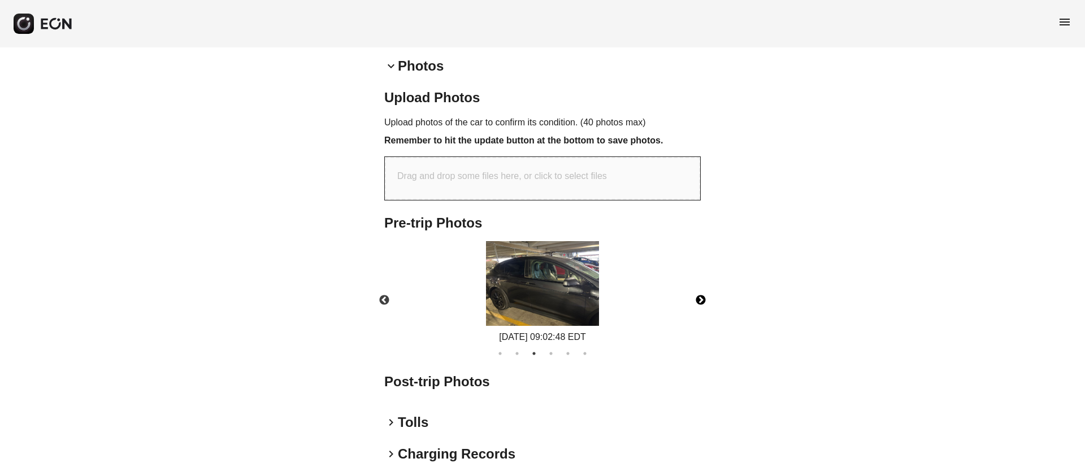
click at [702, 302] on button "Next" at bounding box center [701, 301] width 40 height 40
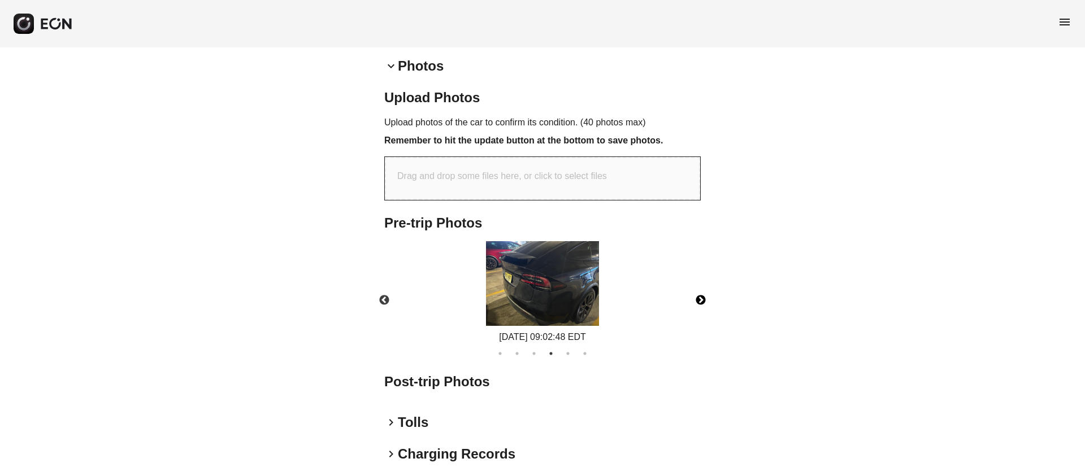
click at [702, 302] on button "Next" at bounding box center [701, 301] width 40 height 40
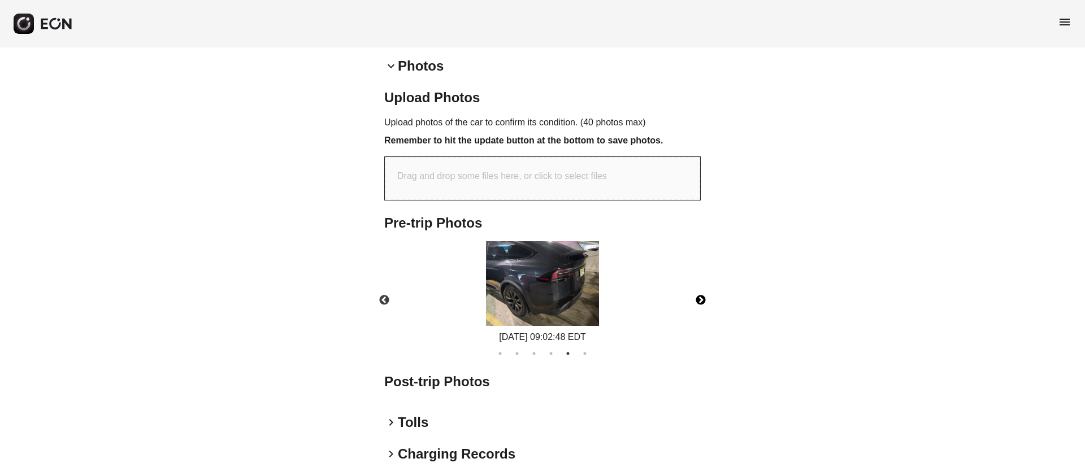
click at [702, 302] on button "Next" at bounding box center [701, 301] width 40 height 40
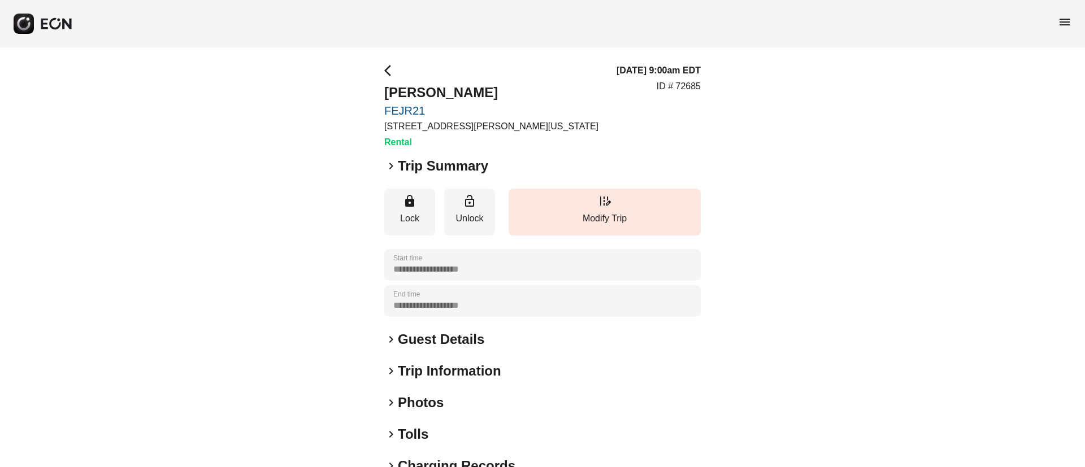
click at [487, 403] on div "keyboard_arrow_right Photos" at bounding box center [542, 403] width 317 height 18
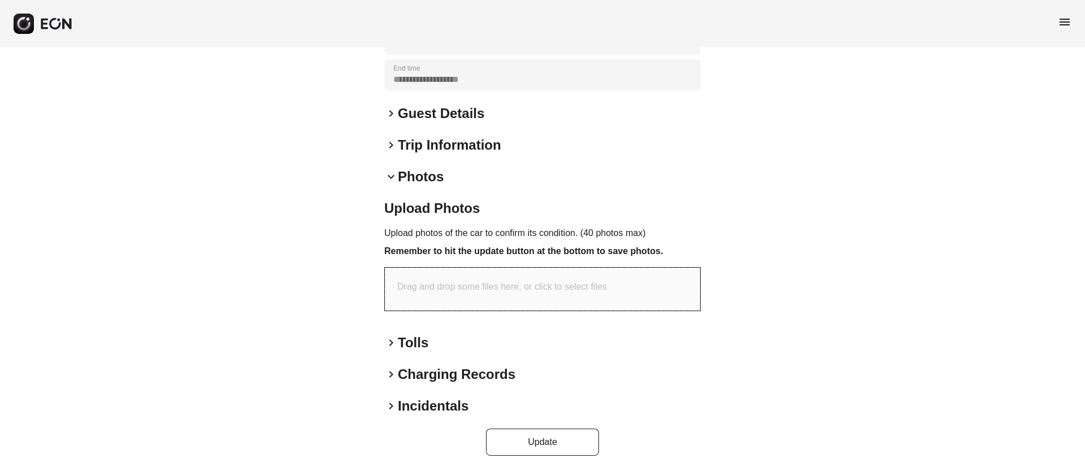
scroll to position [231, 0]
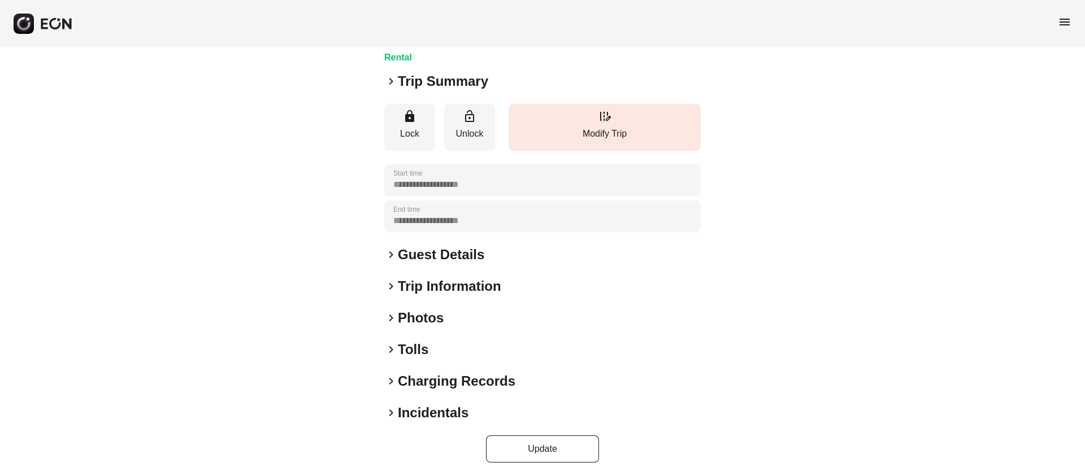
click at [459, 317] on div "keyboard_arrow_right Photos" at bounding box center [542, 318] width 317 height 18
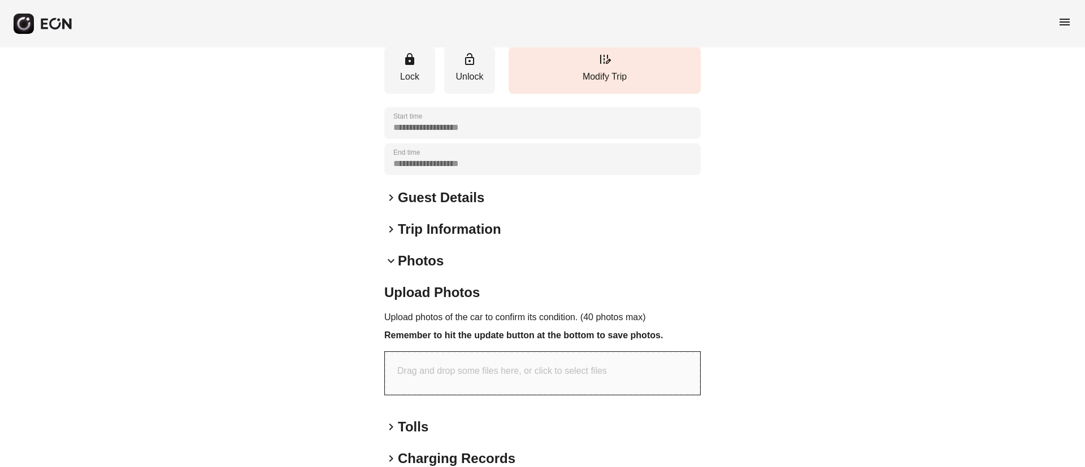
scroll to position [231, 0]
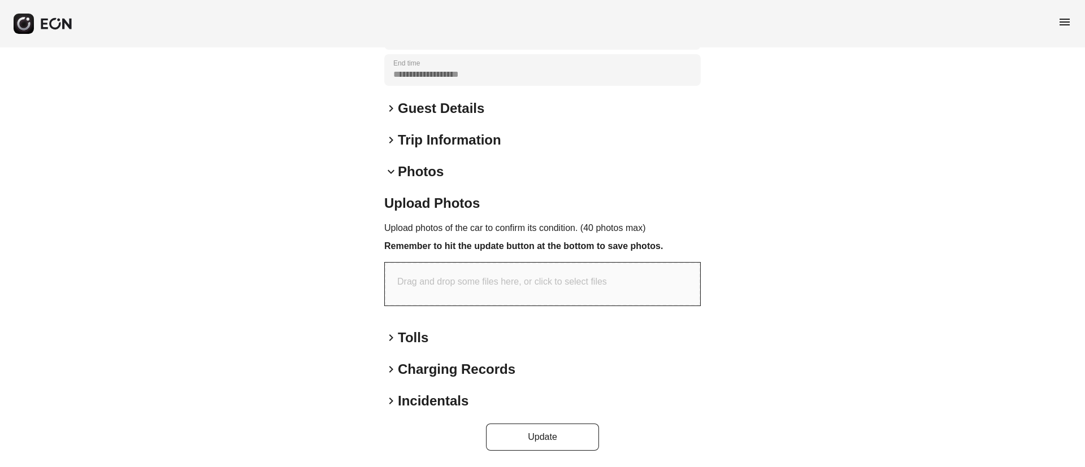
click at [547, 275] on p "Drag and drop some files here, or click to select files" at bounding box center [502, 282] width 210 height 14
type input "**********"
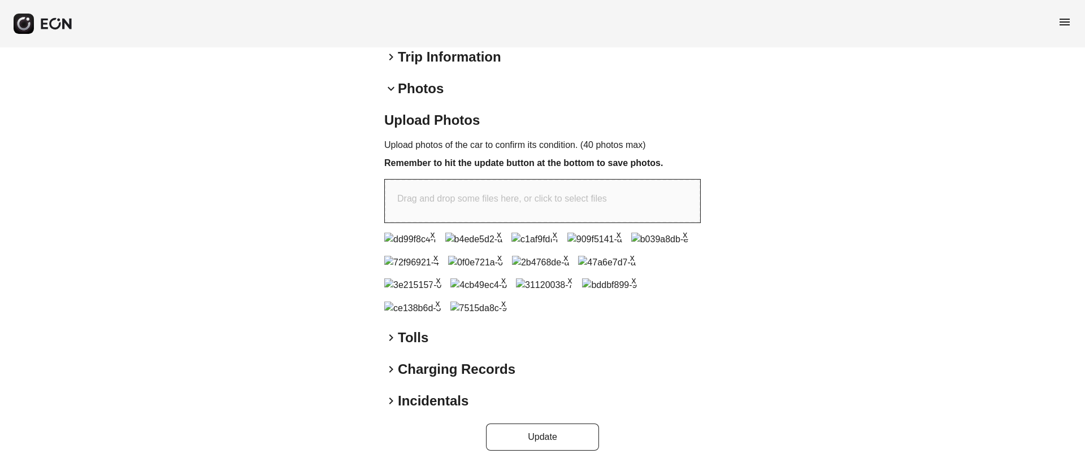
scroll to position [560, 0]
click at [543, 453] on div "**********" at bounding box center [542, 100] width 1085 height 734
click at [551, 444] on button "Update" at bounding box center [542, 437] width 113 height 27
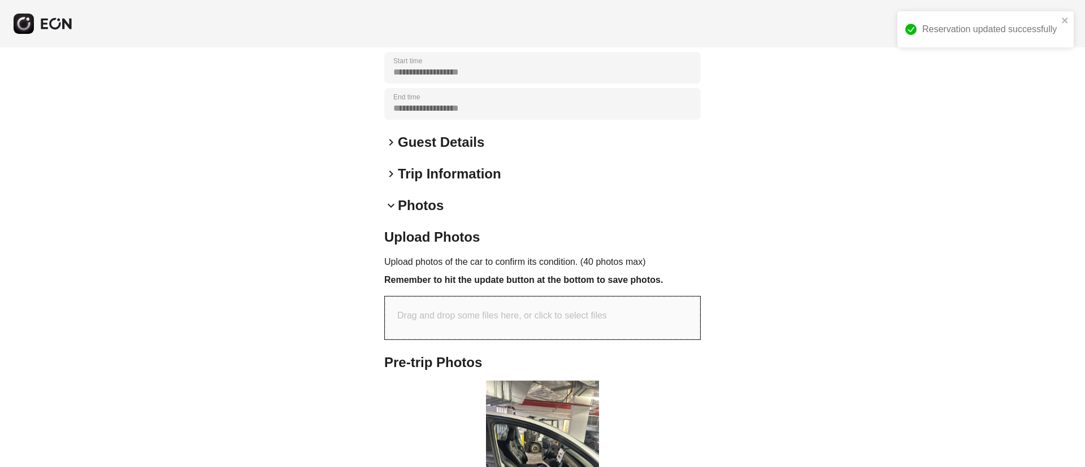
scroll to position [0, 0]
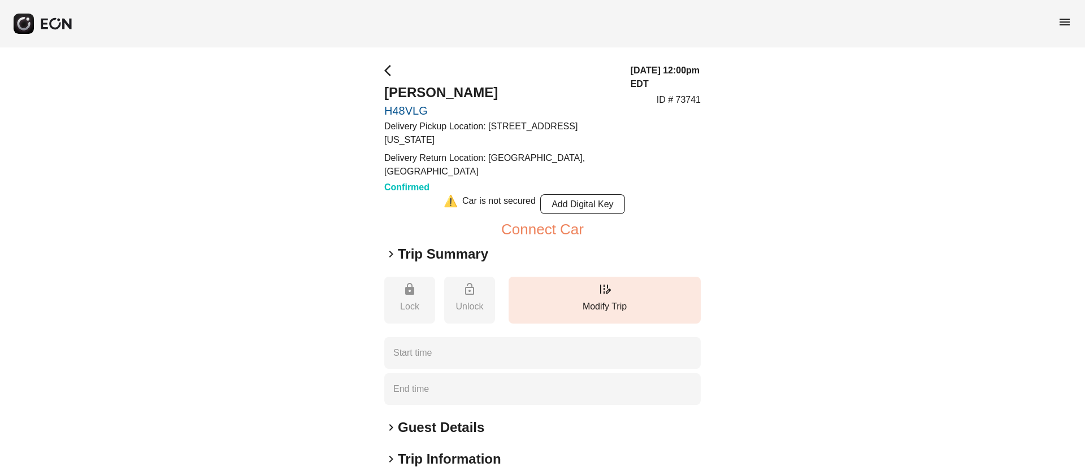
type time "**********"
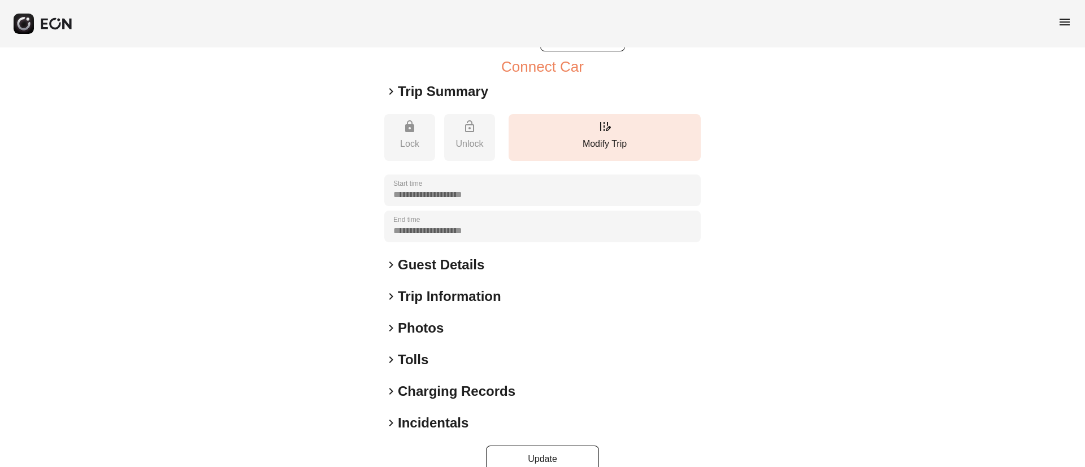
scroll to position [171, 0]
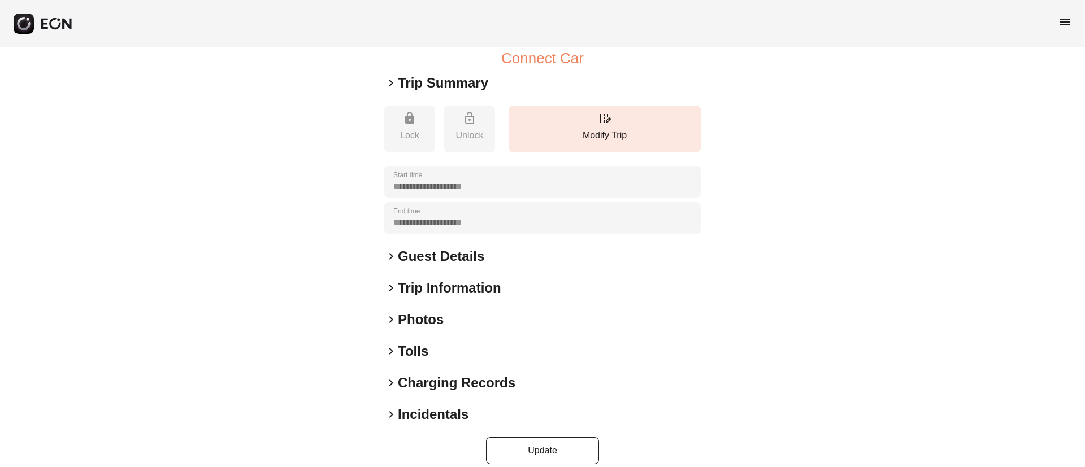
click at [506, 279] on div "keyboard_arrow_right Trip Information" at bounding box center [542, 288] width 317 height 18
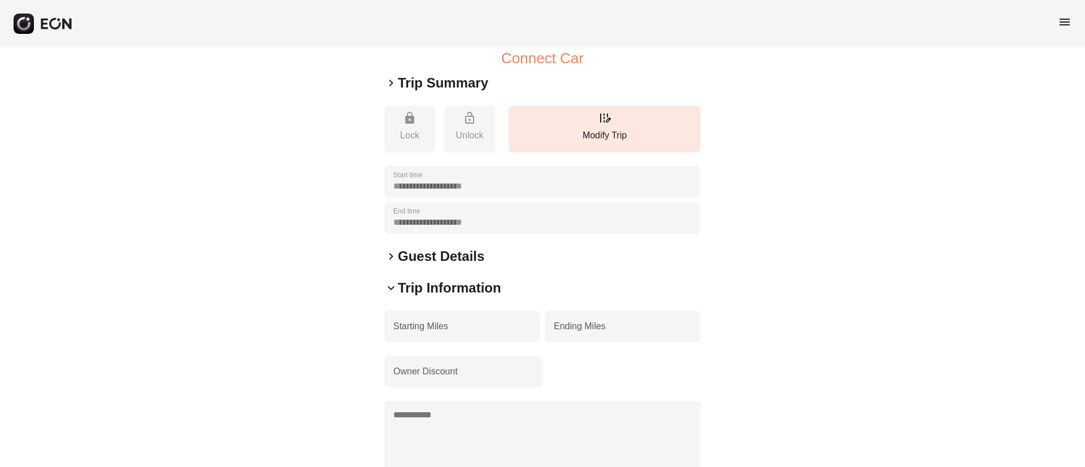
click at [507, 279] on div "keyboard_arrow_down Trip Information" at bounding box center [542, 288] width 317 height 18
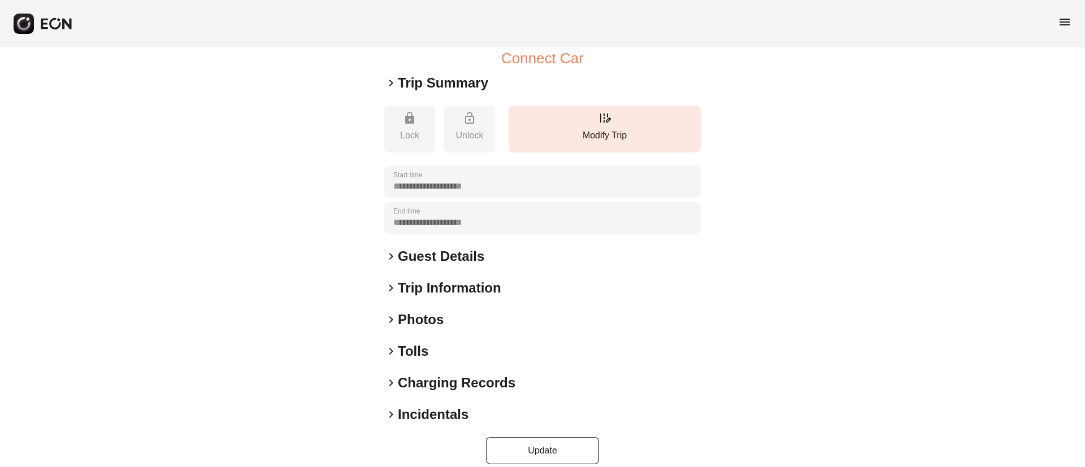
click at [501, 248] on div "keyboard_arrow_right Guest Details" at bounding box center [542, 257] width 317 height 18
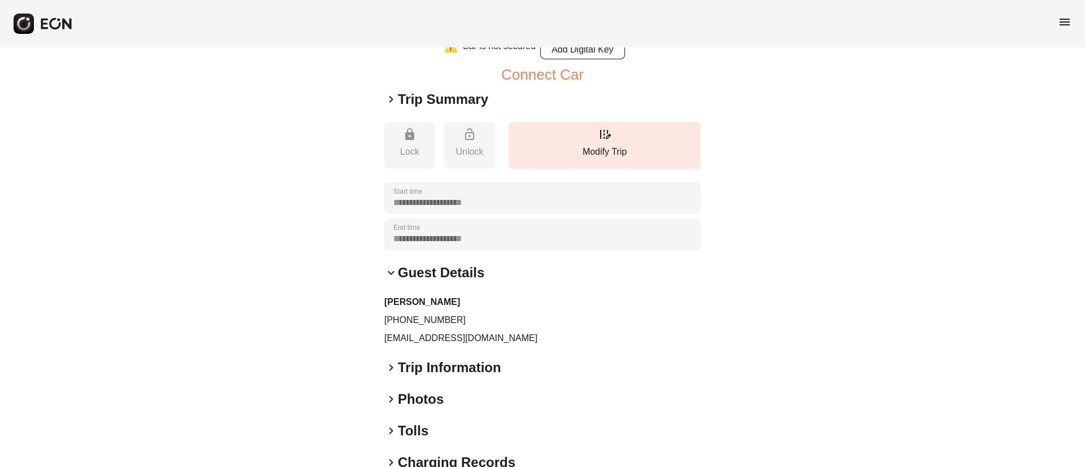
scroll to position [0, 0]
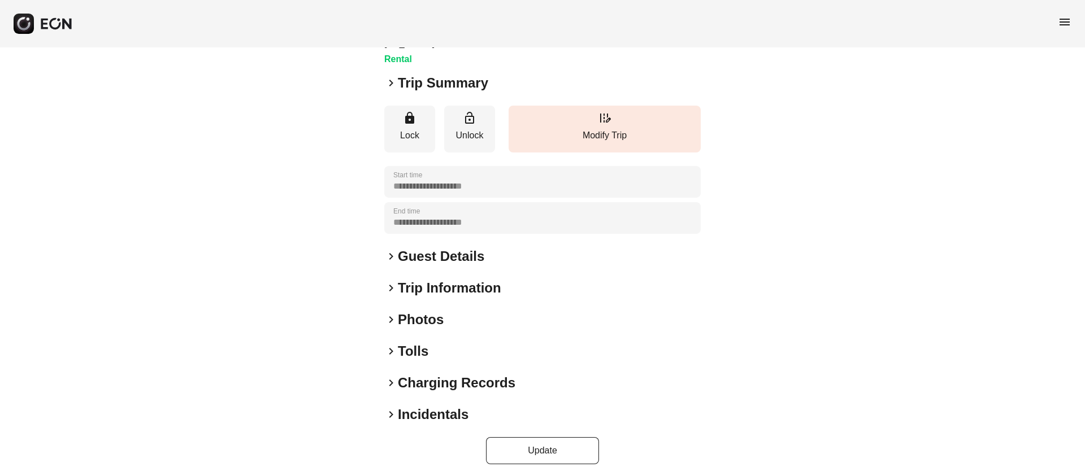
click at [464, 311] on div "keyboard_arrow_right Photos" at bounding box center [542, 320] width 317 height 18
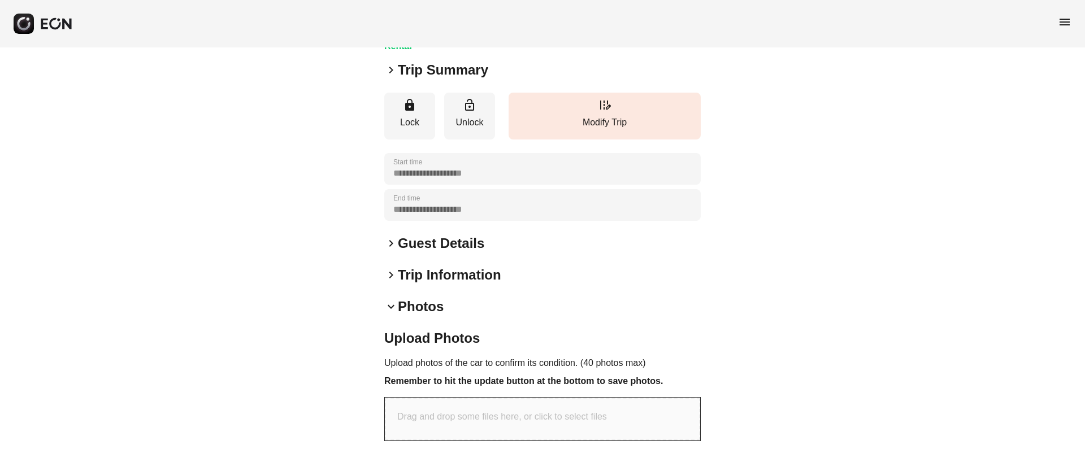
scroll to position [231, 0]
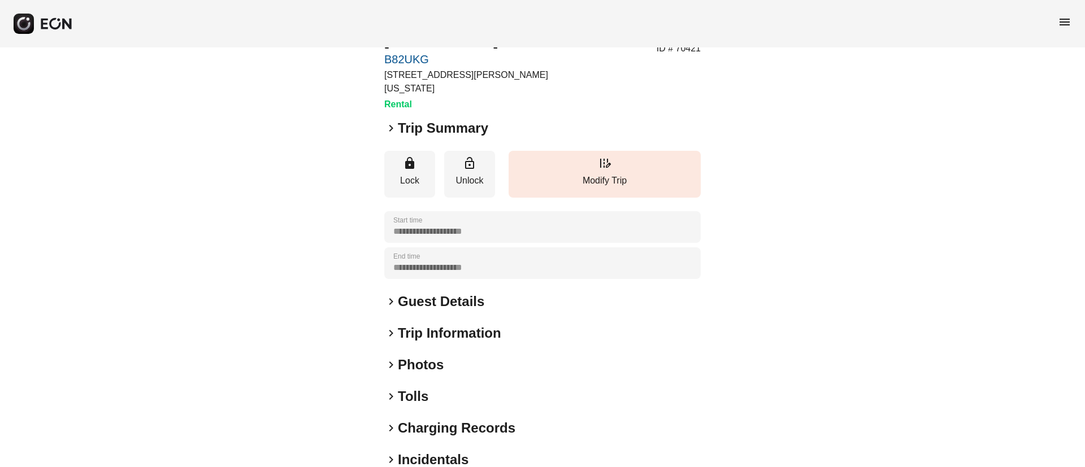
scroll to position [97, 0]
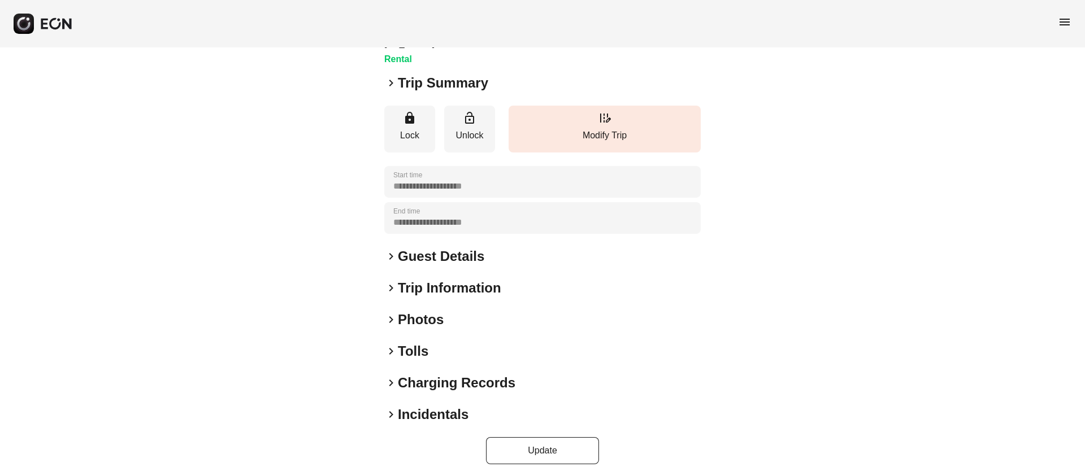
click at [482, 252] on h2 "Guest Details" at bounding box center [441, 257] width 86 height 18
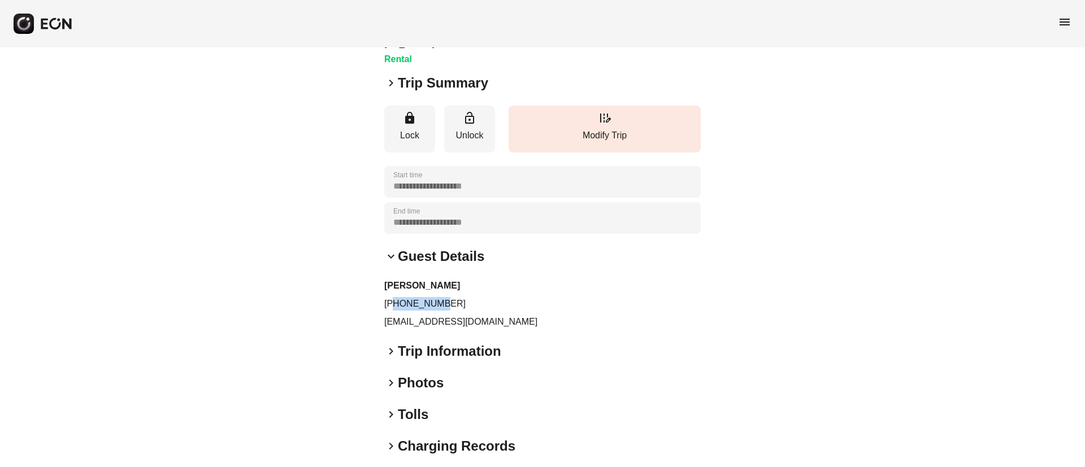
drag, startPoint x: 395, startPoint y: 293, endPoint x: 441, endPoint y: 293, distance: 46.9
click at [441, 297] on p "[PHONE_NUMBER]" at bounding box center [542, 304] width 317 height 14
click at [379, 288] on div "**********" at bounding box center [542, 248] width 1085 height 594
drag, startPoint x: 381, startPoint y: 288, endPoint x: 506, endPoint y: 289, distance: 124.9
click at [506, 289] on div "**********" at bounding box center [542, 248] width 1085 height 594
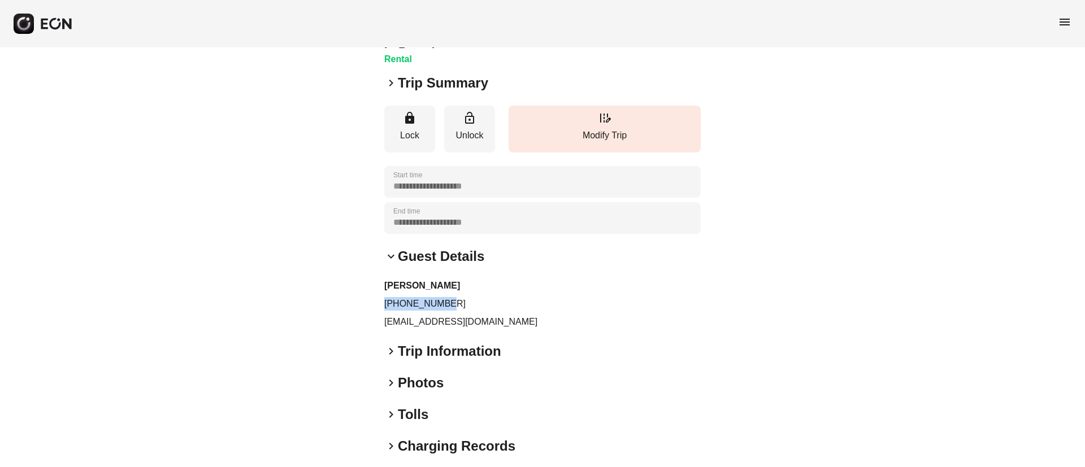
copy p "[PHONE_NUMBER]"
